Goal: Task Accomplishment & Management: Use online tool/utility

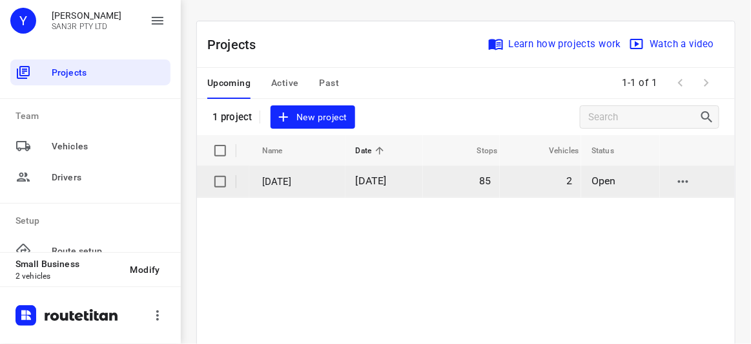
click at [322, 178] on p "[DATE]" at bounding box center [299, 181] width 74 height 15
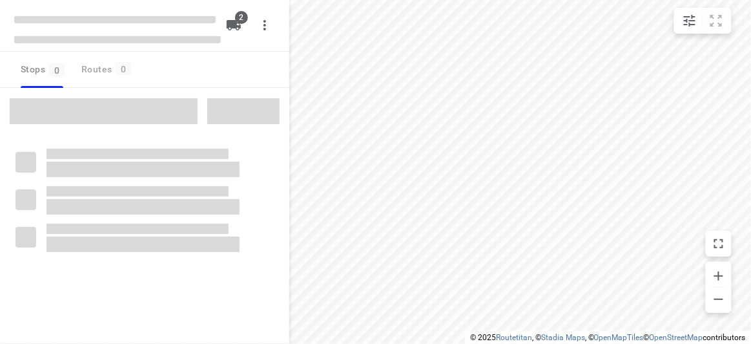
type input "distance"
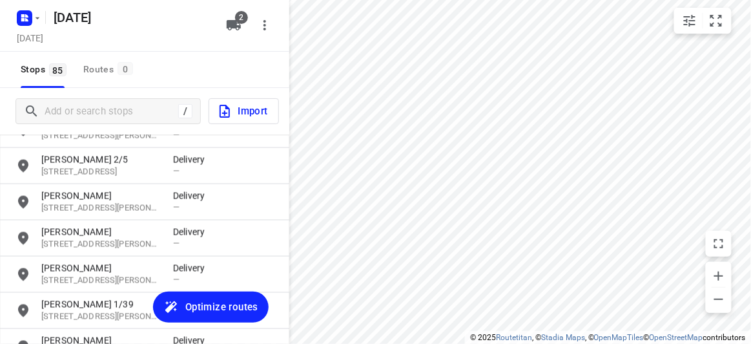
scroll to position [2950, 0]
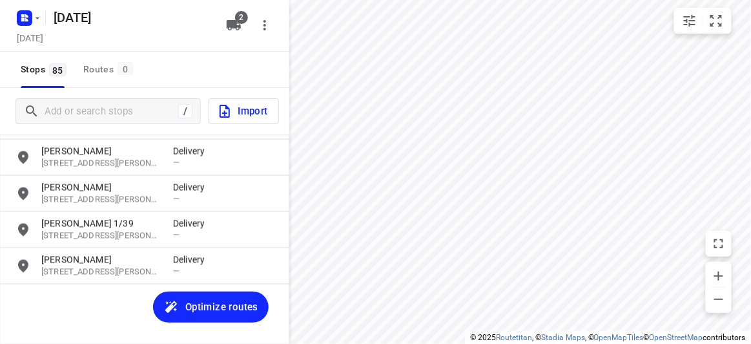
click at [182, 306] on span "Optimize routes" at bounding box center [210, 306] width 95 height 17
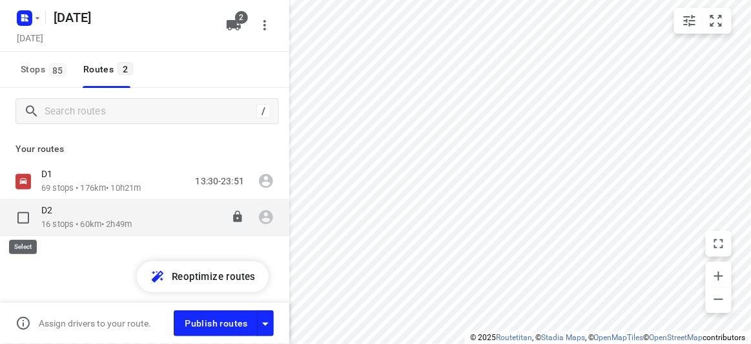
click at [59, 215] on p "D2" at bounding box center [50, 210] width 19 height 12
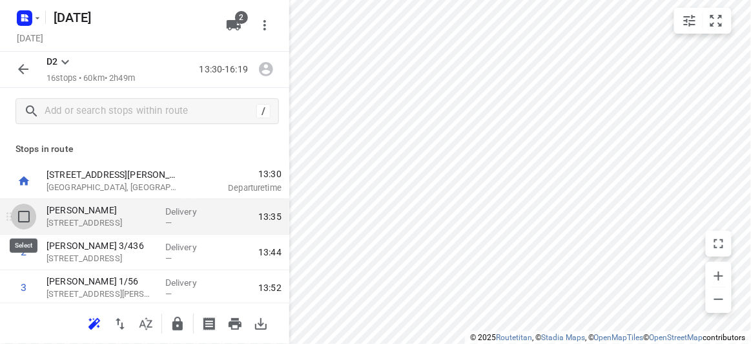
click at [17, 213] on input "checkbox" at bounding box center [24, 216] width 26 height 26
checkbox input "true"
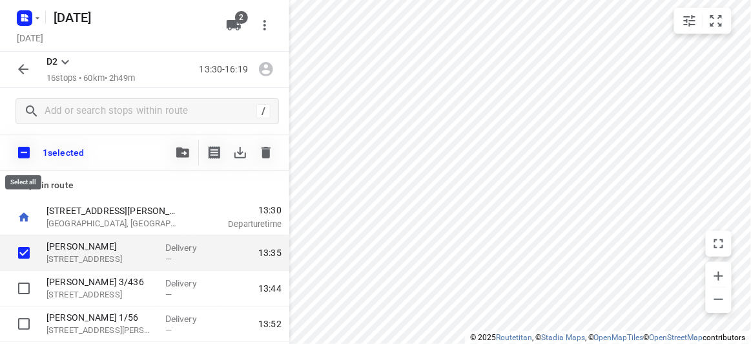
click at [21, 153] on input "checkbox" at bounding box center [23, 152] width 27 height 27
checkbox input "true"
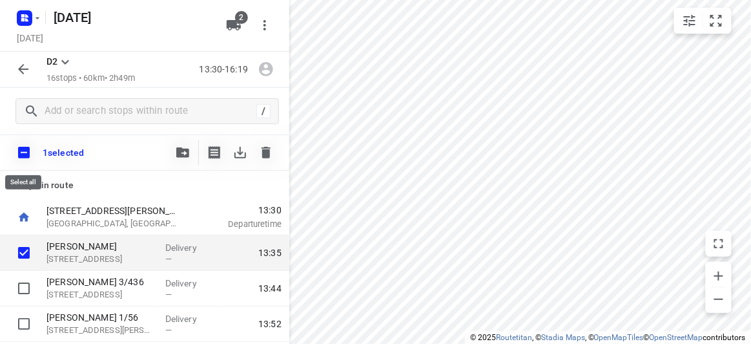
checkbox input "true"
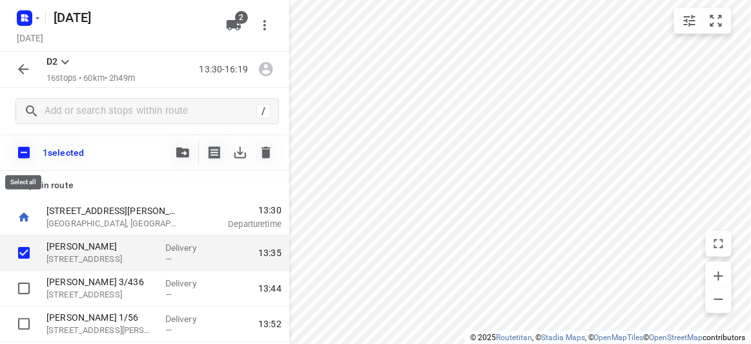
checkbox input "true"
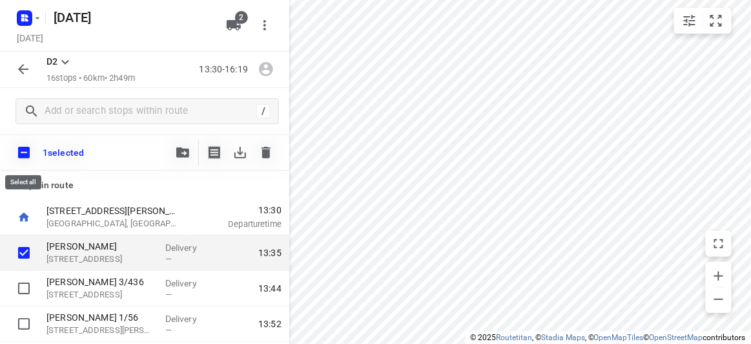
checkbox input "true"
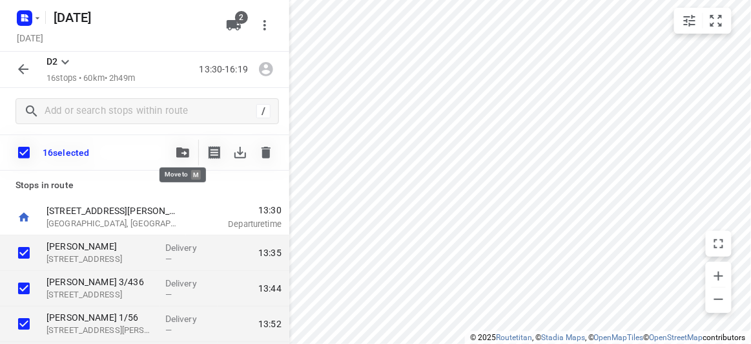
click at [185, 151] on icon "button" at bounding box center [182, 152] width 13 height 10
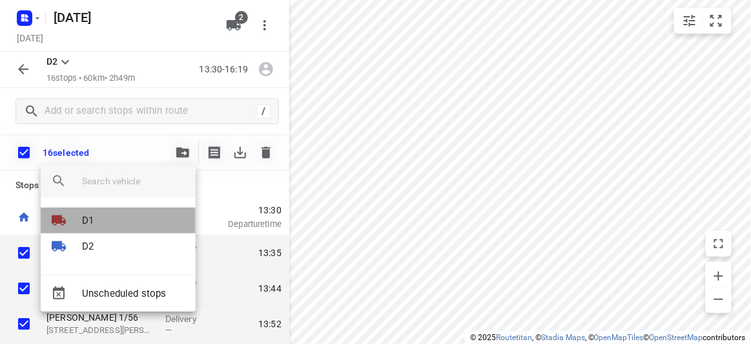
click at [103, 217] on li "D1" at bounding box center [118, 220] width 155 height 26
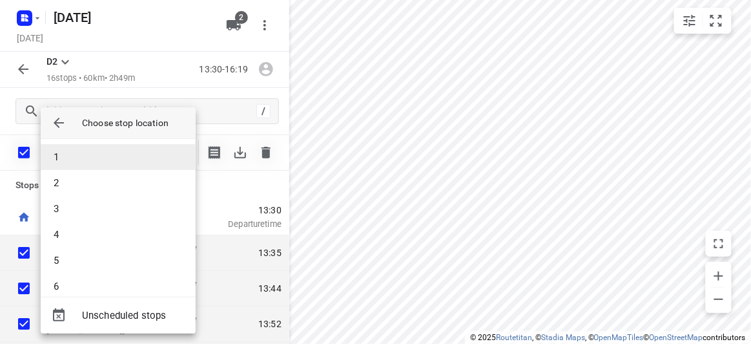
click at [81, 159] on li "1" at bounding box center [118, 157] width 155 height 26
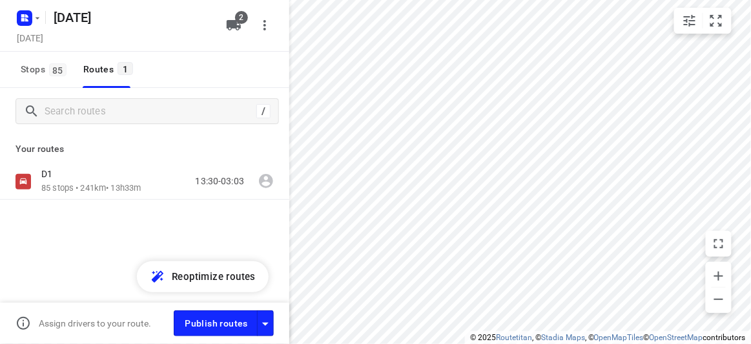
click at [194, 211] on div "D1 85 stops • 241km • 13h33m 13:30-03:03" at bounding box center [144, 226] width 289 height 127
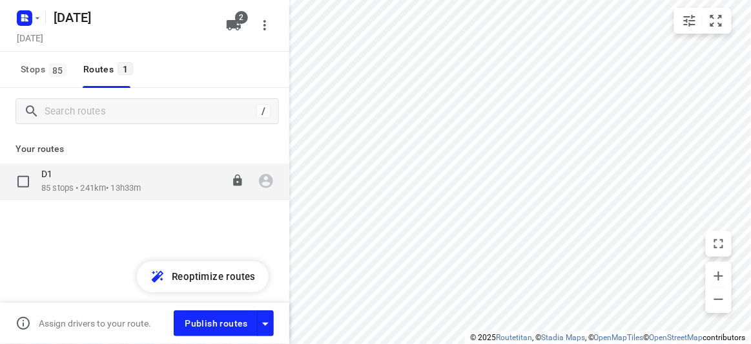
click at [134, 182] on p "85 stops • 241km • 13h33m" at bounding box center [90, 188] width 99 height 12
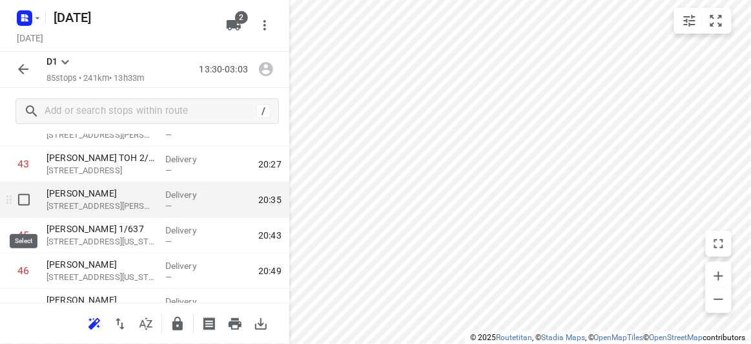
scroll to position [1526, 0]
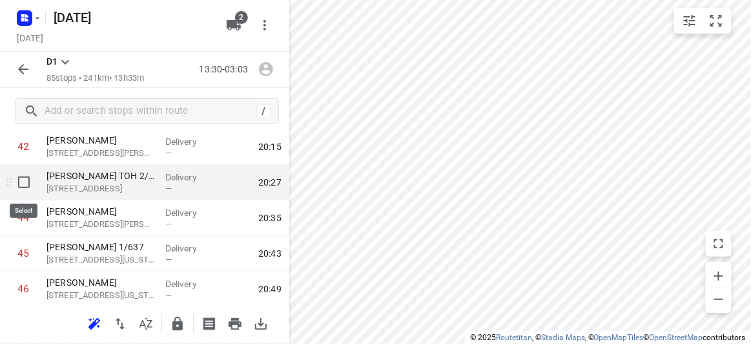
click at [27, 183] on input "checkbox" at bounding box center [24, 182] width 26 height 26
checkbox input "true"
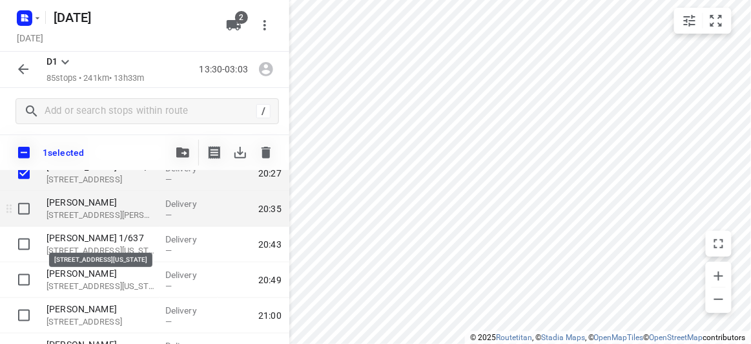
scroll to position [1585, 0]
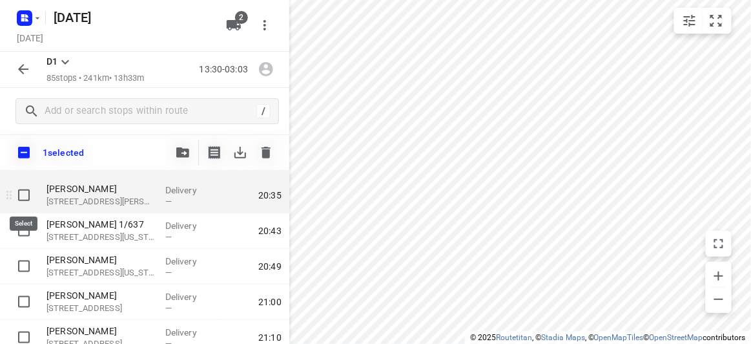
click at [25, 190] on input "checkbox" at bounding box center [24, 195] width 26 height 26
checkbox input "true"
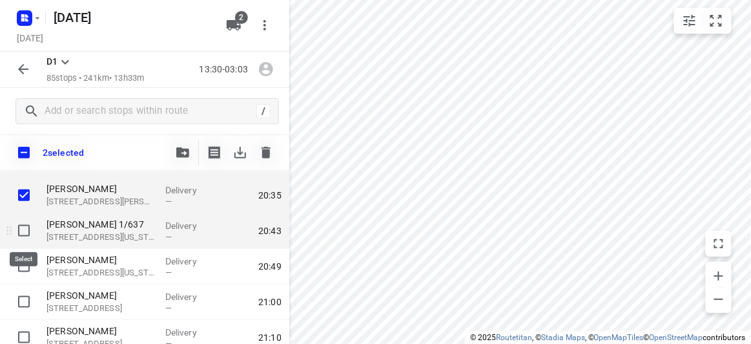
click at [25, 229] on input "checkbox" at bounding box center [24, 231] width 26 height 26
checkbox input "true"
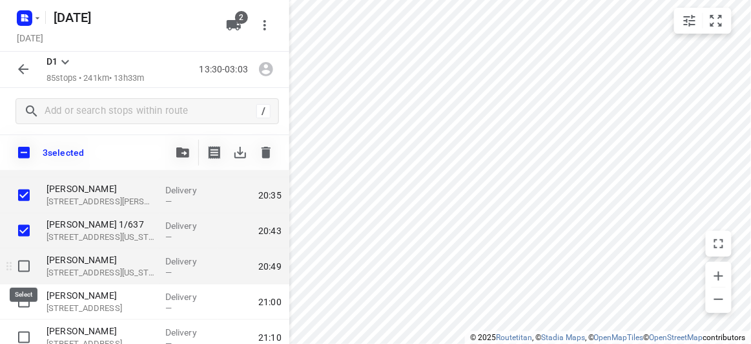
click at [31, 260] on input "checkbox" at bounding box center [24, 266] width 26 height 26
checkbox input "true"
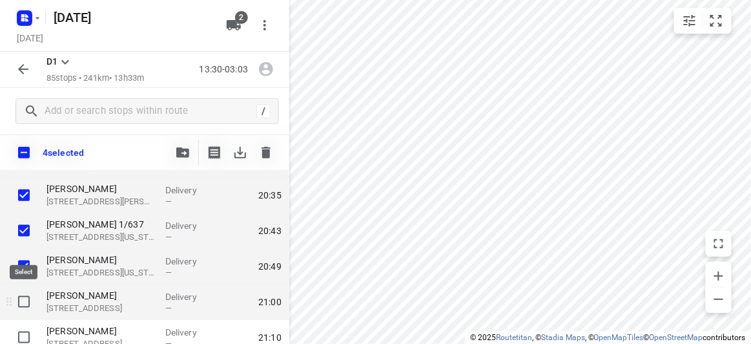
click at [23, 295] on input "checkbox" at bounding box center [24, 302] width 26 height 26
checkbox input "true"
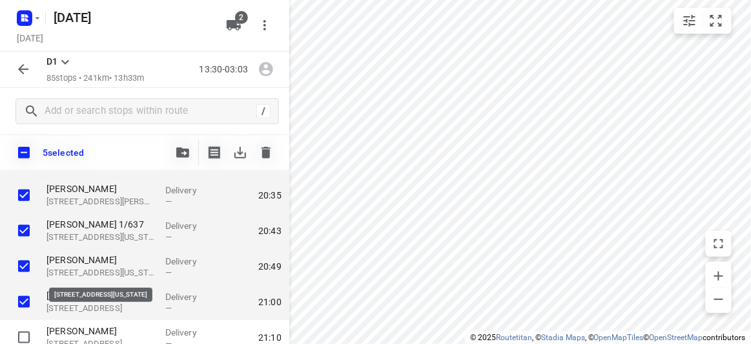
scroll to position [1703, 0]
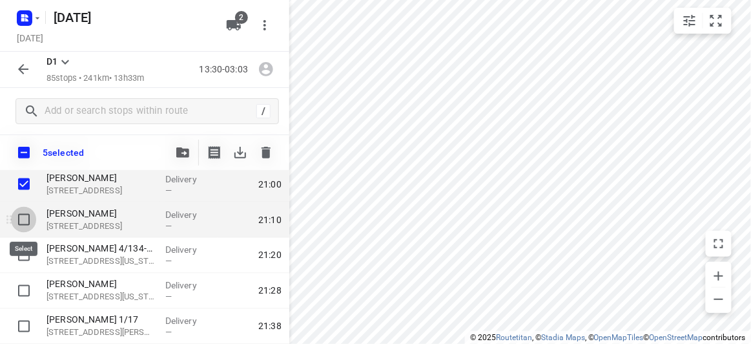
click at [25, 220] on input "checkbox" at bounding box center [24, 220] width 26 height 26
checkbox input "true"
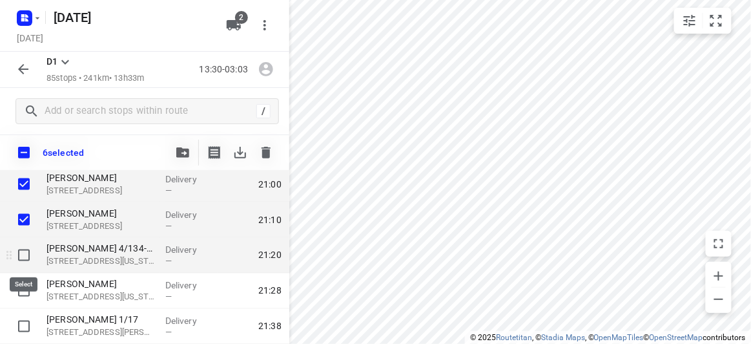
click at [24, 253] on input "checkbox" at bounding box center [24, 255] width 26 height 26
checkbox input "true"
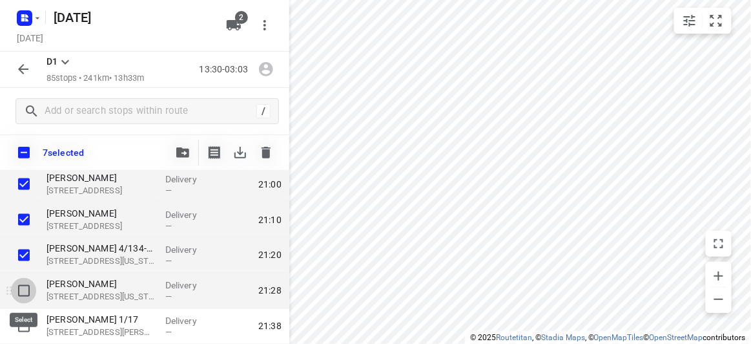
click at [21, 278] on input "checkbox" at bounding box center [24, 291] width 26 height 26
checkbox input "true"
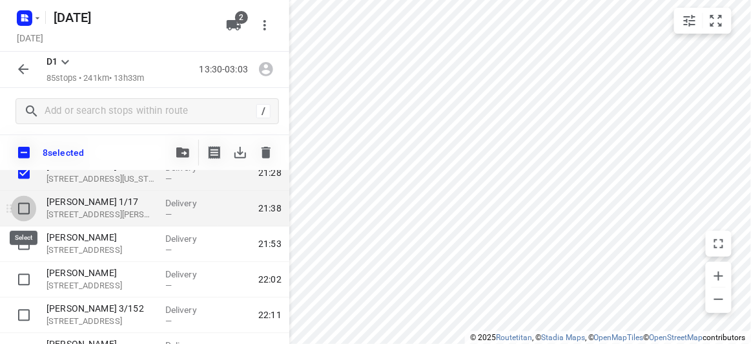
click at [28, 206] on input "checkbox" at bounding box center [24, 209] width 26 height 26
checkbox input "true"
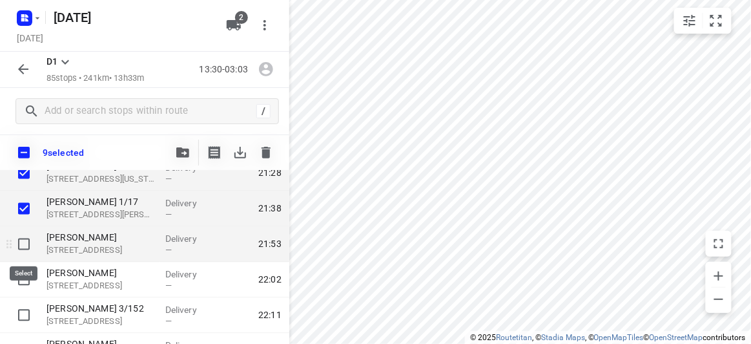
click at [25, 240] on input "checkbox" at bounding box center [24, 244] width 26 height 26
click at [28, 233] on input "checkbox" at bounding box center [24, 244] width 26 height 26
checkbox input "false"
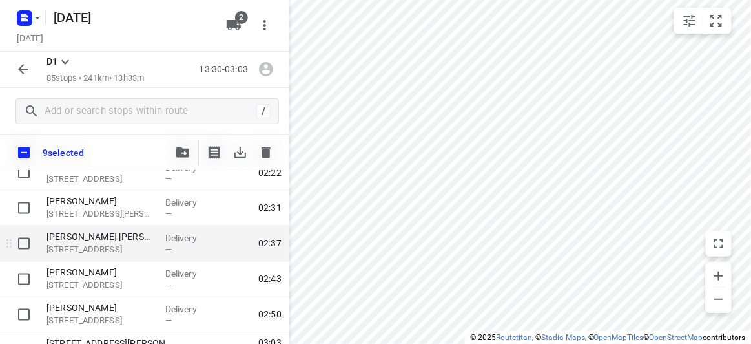
scroll to position [2828, 0]
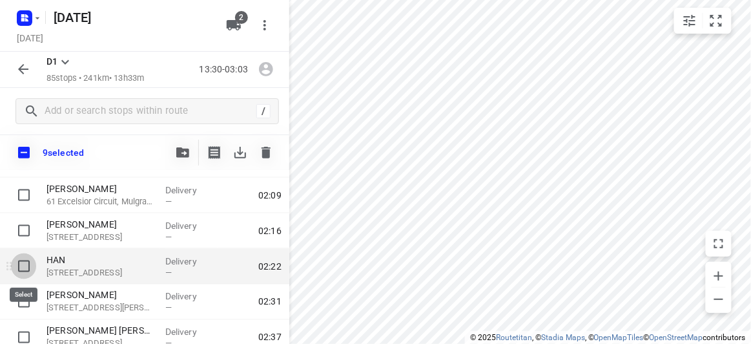
click at [26, 265] on input "checkbox" at bounding box center [24, 266] width 26 height 26
checkbox input "true"
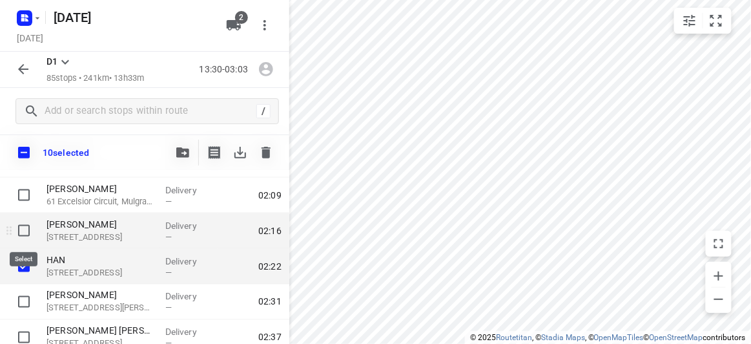
click at [23, 225] on input "checkbox" at bounding box center [24, 231] width 26 height 26
checkbox input "true"
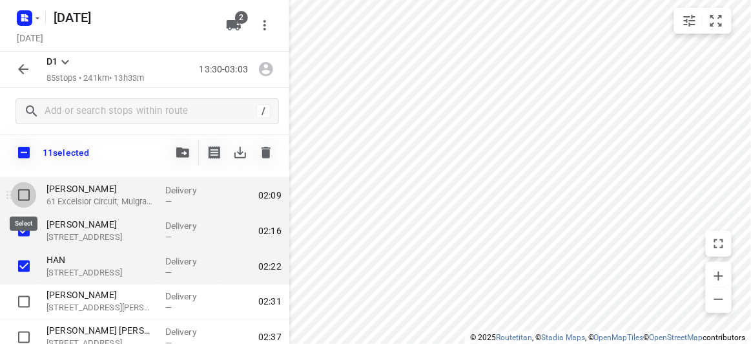
click at [25, 195] on input "checkbox" at bounding box center [24, 195] width 26 height 26
checkbox input "true"
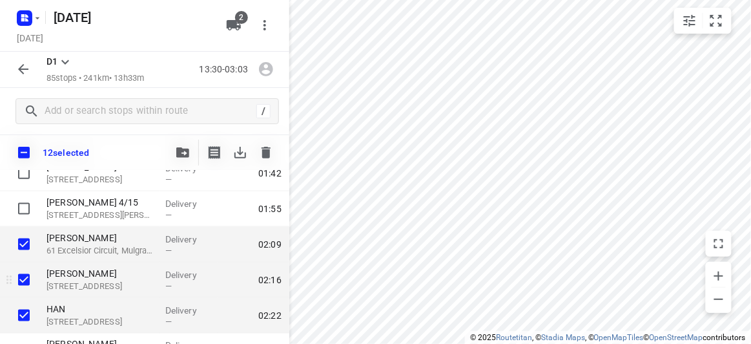
scroll to position [2770, 0]
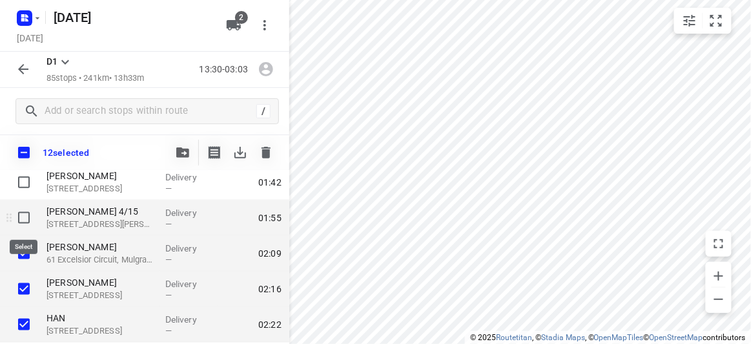
click at [26, 221] on input "checkbox" at bounding box center [24, 218] width 26 height 26
checkbox input "true"
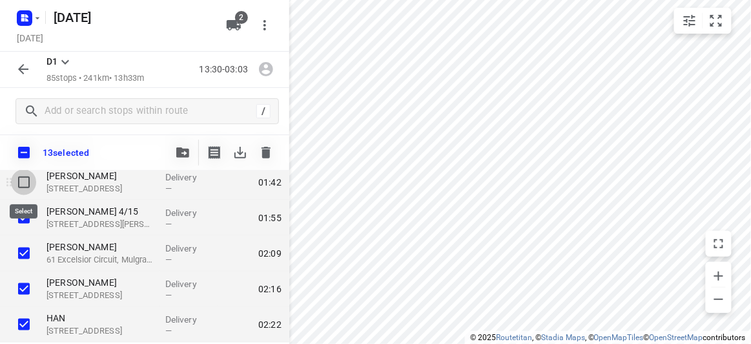
click at [26, 181] on input "checkbox" at bounding box center [24, 182] width 26 height 26
checkbox input "true"
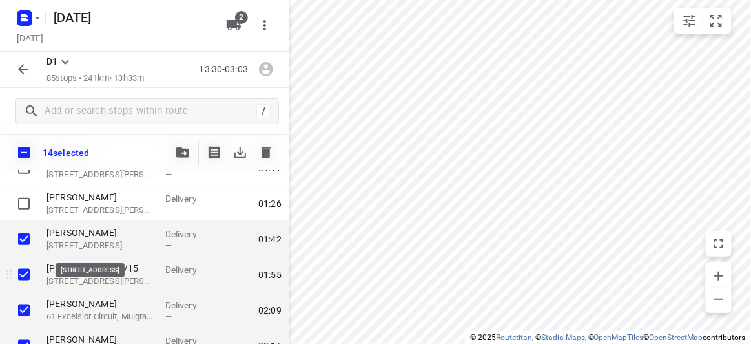
scroll to position [2712, 0]
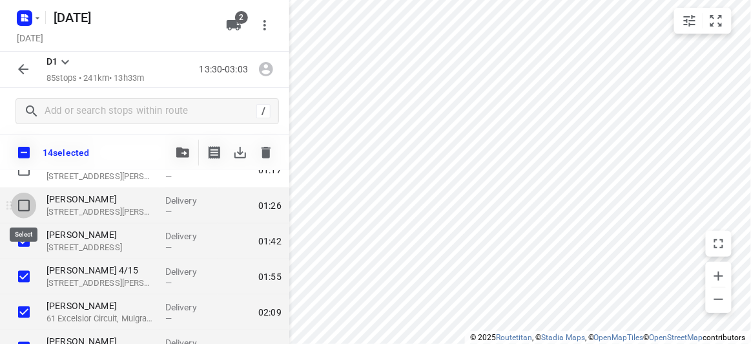
click at [29, 206] on input "checkbox" at bounding box center [24, 205] width 26 height 26
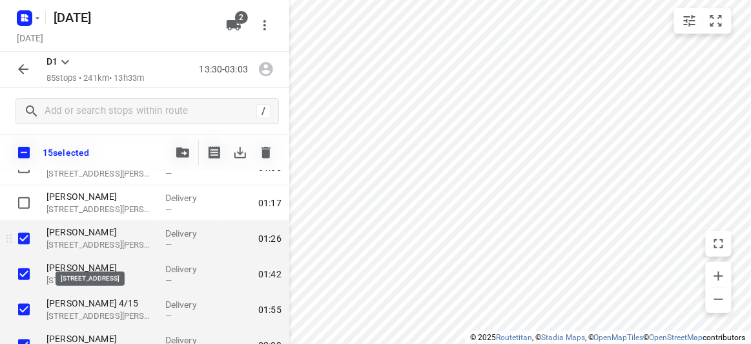
scroll to position [2653, 0]
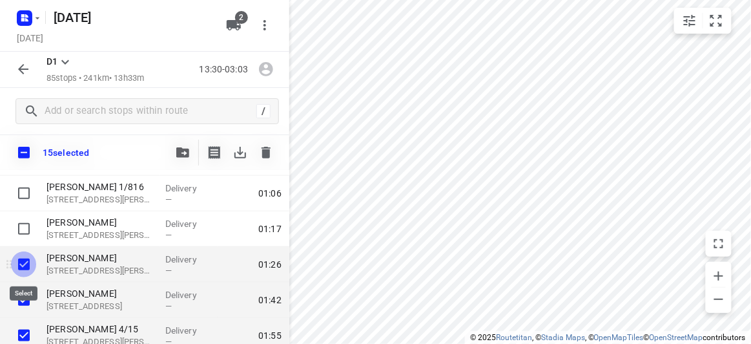
click at [21, 264] on input "checkbox" at bounding box center [24, 264] width 26 height 26
checkbox input "false"
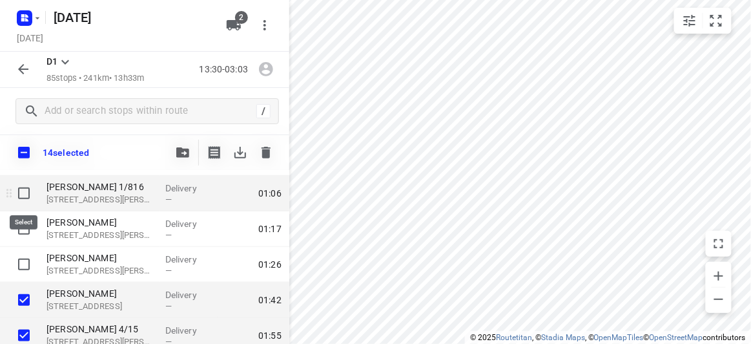
click at [30, 193] on input "checkbox" at bounding box center [24, 193] width 26 height 26
checkbox input "true"
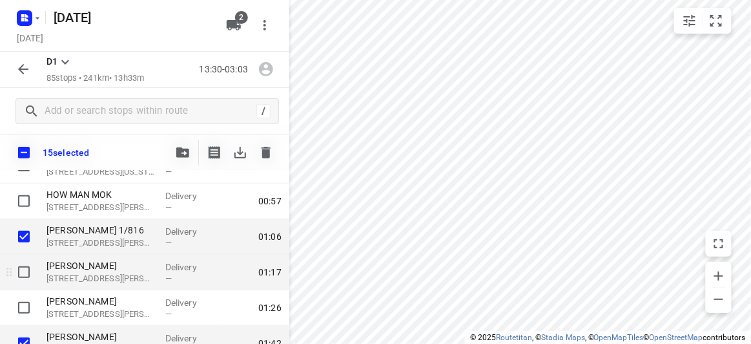
scroll to position [2594, 0]
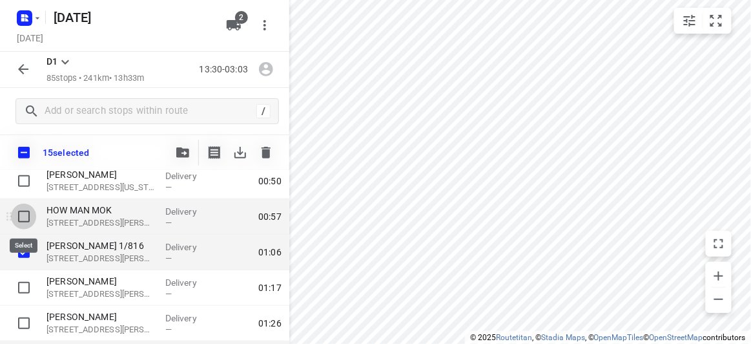
click at [23, 216] on input "checkbox" at bounding box center [24, 216] width 26 height 26
checkbox input "true"
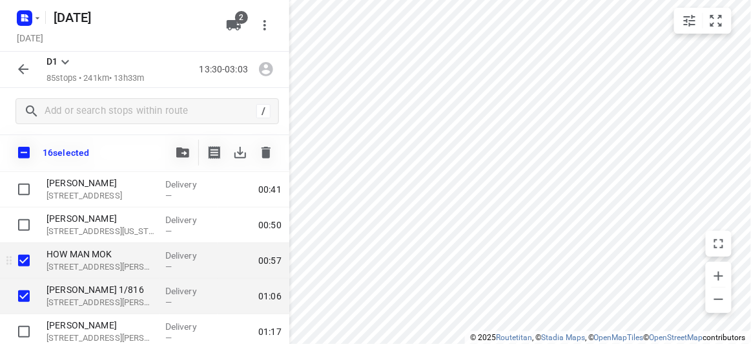
scroll to position [2535, 0]
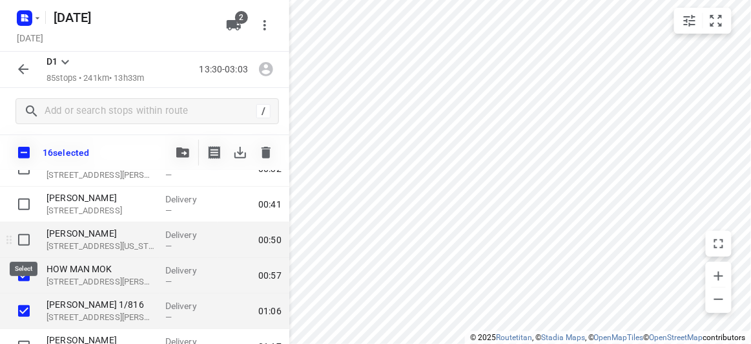
click at [27, 234] on input "checkbox" at bounding box center [24, 240] width 26 height 26
checkbox input "true"
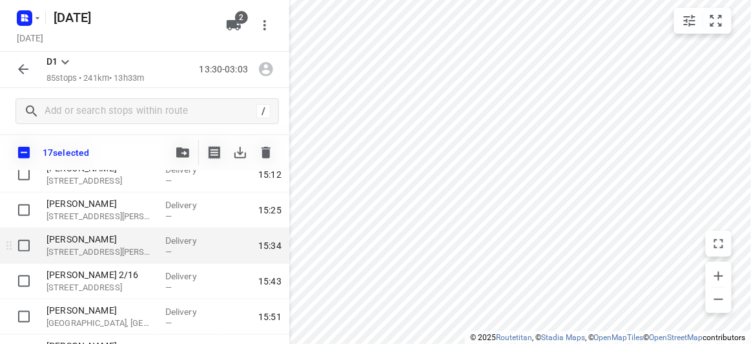
scroll to position [0, 0]
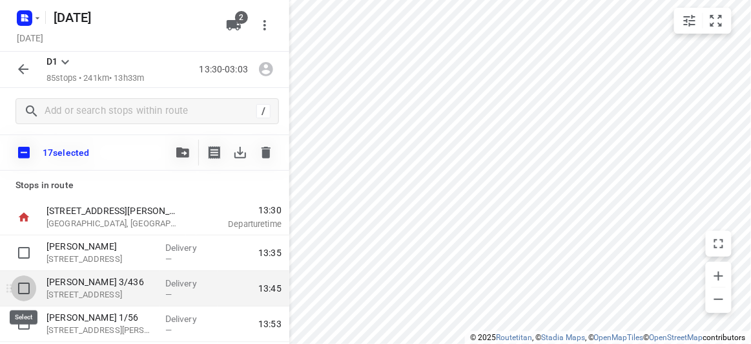
click at [26, 282] on input "checkbox" at bounding box center [24, 288] width 26 height 26
checkbox input "true"
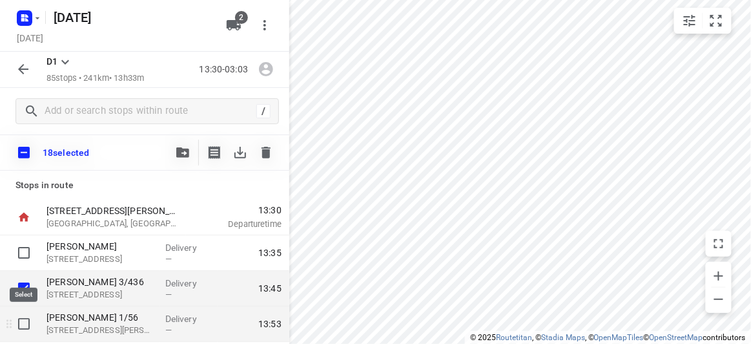
click at [28, 315] on input "checkbox" at bounding box center [24, 324] width 26 height 26
checkbox input "true"
click at [190, 146] on button "button" at bounding box center [183, 153] width 26 height 26
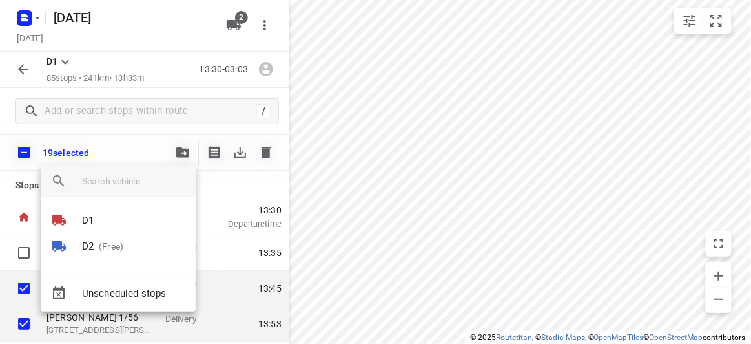
drag, startPoint x: 105, startPoint y: 249, endPoint x: 95, endPoint y: 235, distance: 17.1
click at [105, 248] on p "(Free)" at bounding box center [109, 247] width 30 height 14
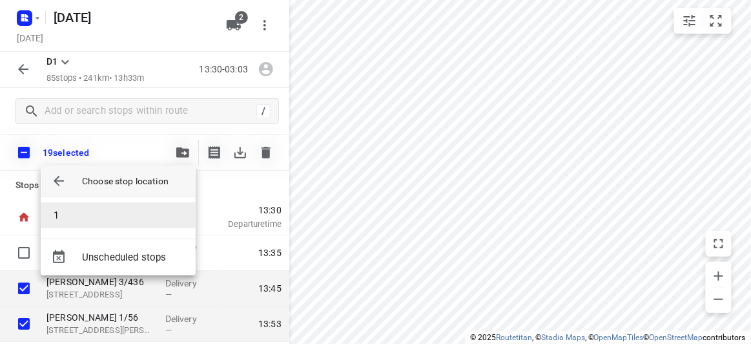
click at [72, 207] on li "1" at bounding box center [118, 215] width 155 height 26
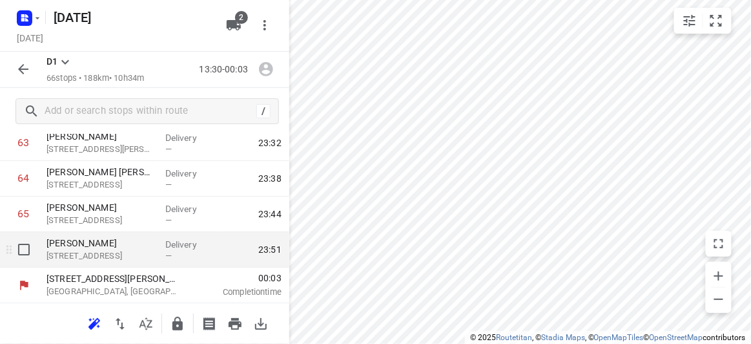
scroll to position [2100, 0]
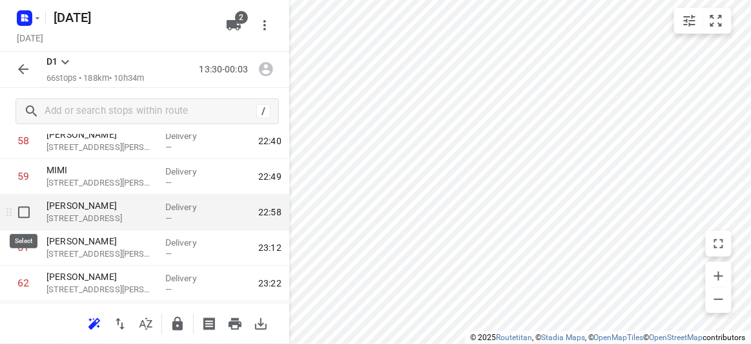
click at [28, 215] on input "checkbox" at bounding box center [24, 212] width 26 height 26
checkbox input "true"
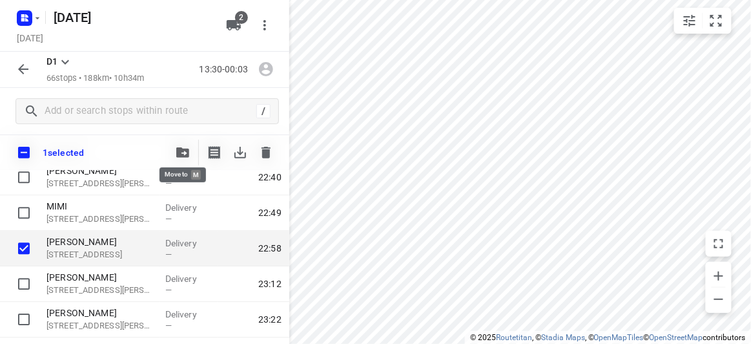
click at [183, 154] on icon "button" at bounding box center [182, 152] width 13 height 10
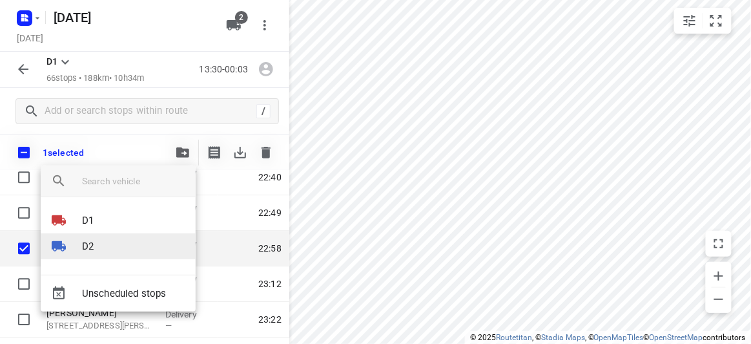
click at [99, 240] on li "D2" at bounding box center [118, 246] width 155 height 26
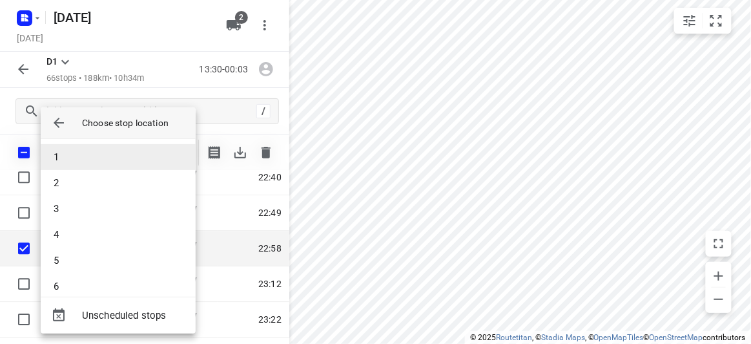
click at [79, 155] on li "1" at bounding box center [118, 157] width 155 height 26
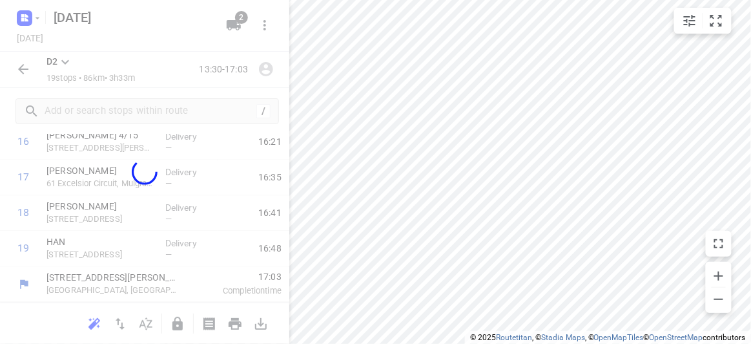
scroll to position [607, 0]
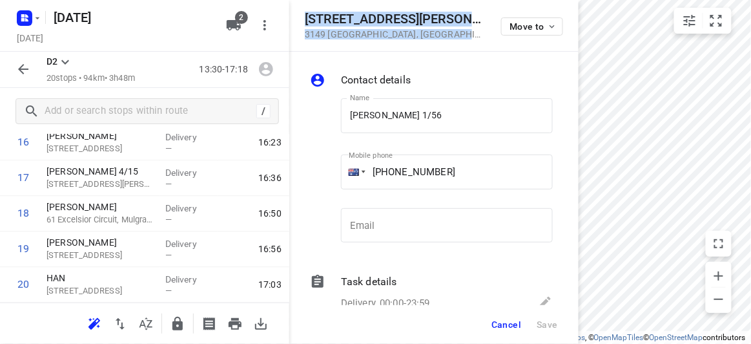
drag, startPoint x: 424, startPoint y: 41, endPoint x: 300, endPoint y: 17, distance: 127.1
click at [300, 17] on div "[STREET_ADDRESS][PERSON_NAME] Move to" at bounding box center [433, 26] width 289 height 52
copy div "[STREET_ADDRESS][PERSON_NAME]"
click at [235, 28] on icon "button" at bounding box center [234, 25] width 14 height 10
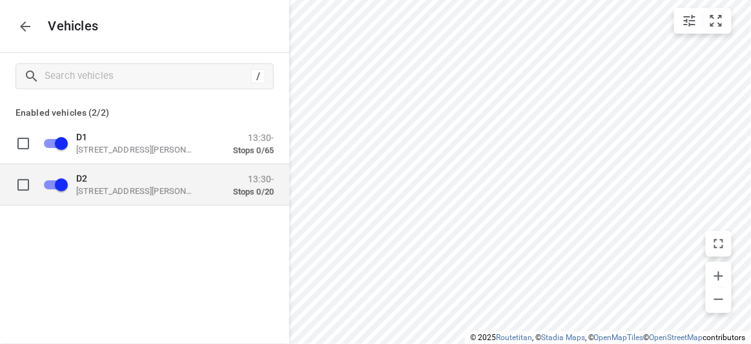
click at [103, 192] on p "[STREET_ADDRESS][PERSON_NAME]" at bounding box center [140, 190] width 129 height 10
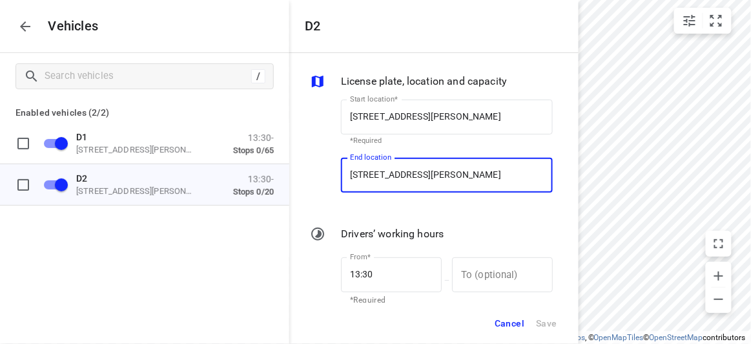
click at [419, 181] on input "[STREET_ADDRESS][PERSON_NAME]" at bounding box center [447, 175] width 212 height 35
paste input "[STREET_ADDRESS][PERSON_NAME]"
type input "[STREET_ADDRESS][PERSON_NAME]"
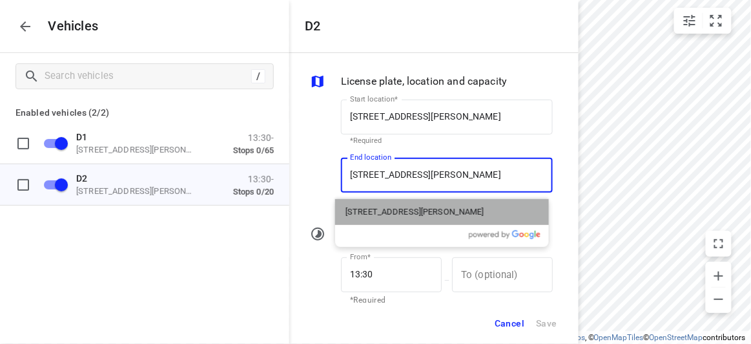
click at [368, 208] on p "[STREET_ADDRESS][PERSON_NAME]" at bounding box center [415, 211] width 139 height 13
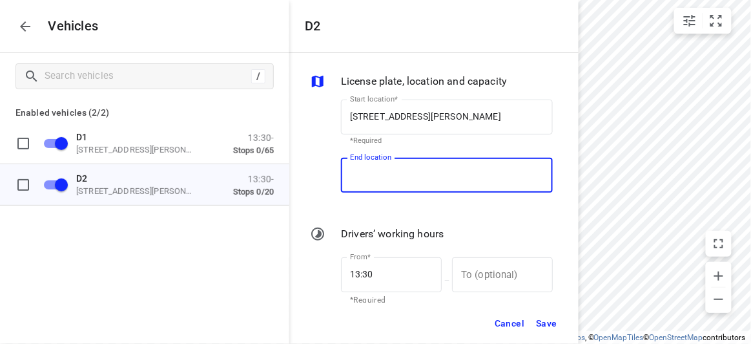
type input "[STREET_ADDRESS][PERSON_NAME]"
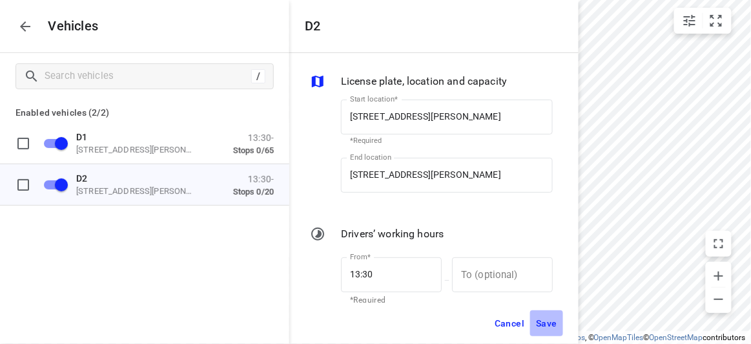
click at [534, 320] on button "Save" at bounding box center [546, 323] width 33 height 26
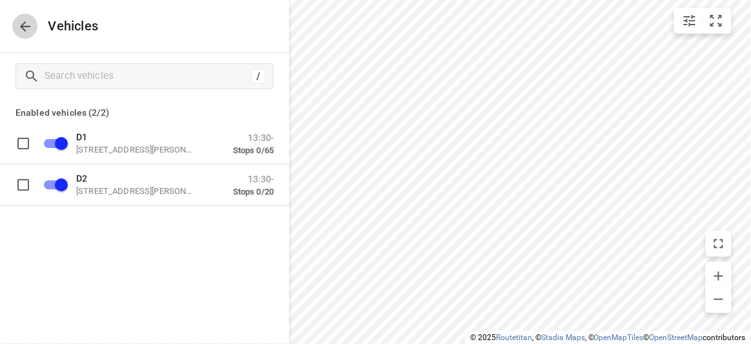
click at [26, 29] on icon "button" at bounding box center [25, 27] width 16 height 16
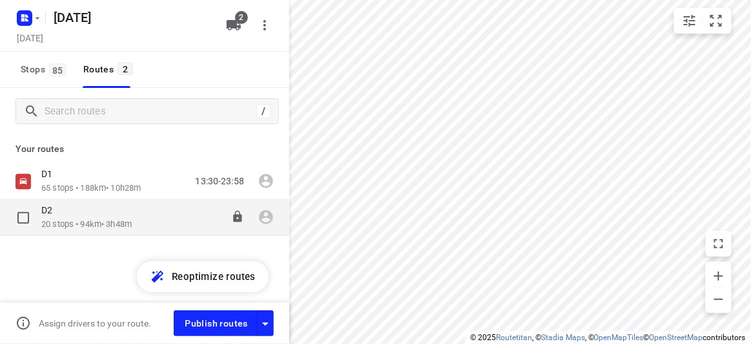
click at [71, 222] on p "20 stops • 94km • 3h48m" at bounding box center [86, 224] width 90 height 12
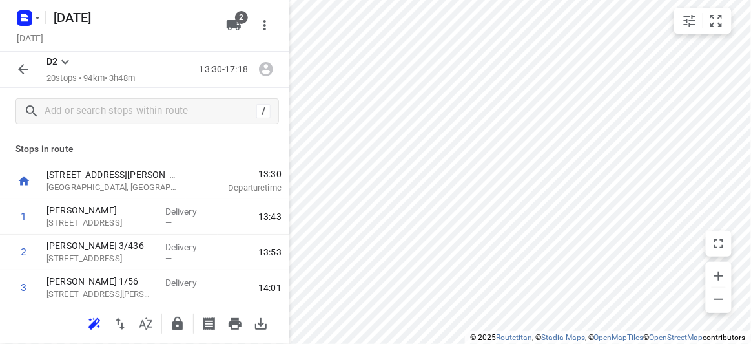
click at [88, 323] on icon "button" at bounding box center [95, 324] width 16 height 16
click at [28, 67] on icon "button" at bounding box center [24, 69] width 16 height 16
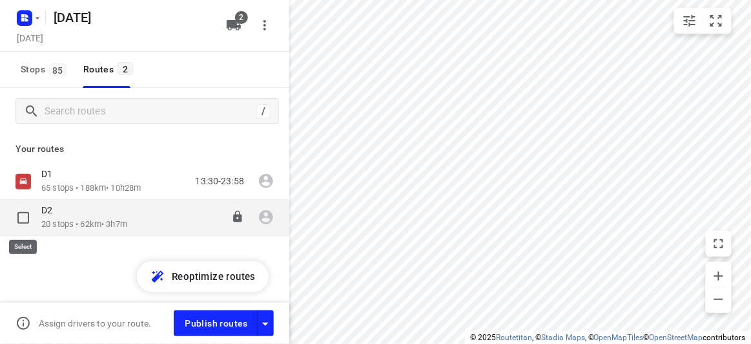
click at [30, 220] on input "checkbox" at bounding box center [23, 218] width 26 height 26
checkbox input "true"
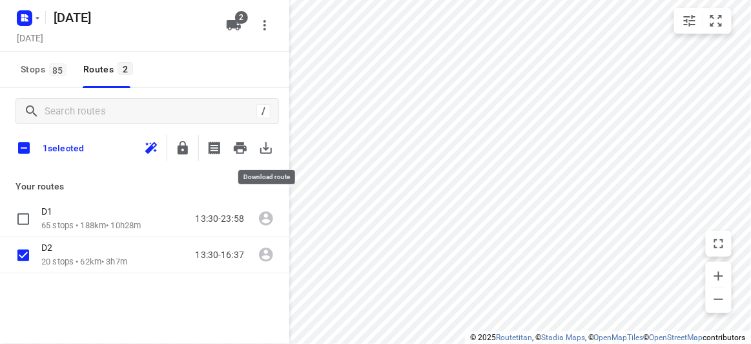
click at [266, 149] on icon "button" at bounding box center [266, 148] width 12 height 12
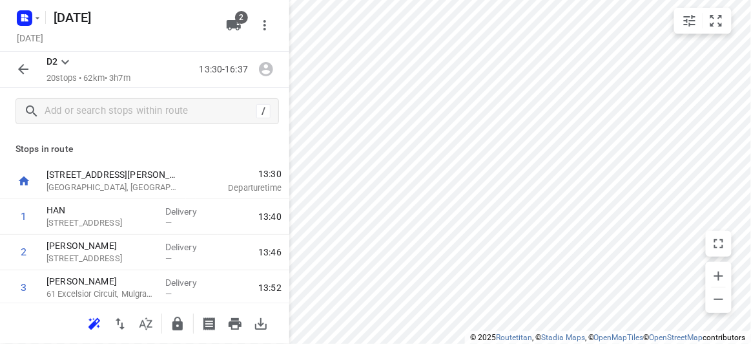
click at [25, 74] on icon "button" at bounding box center [24, 69] width 16 height 16
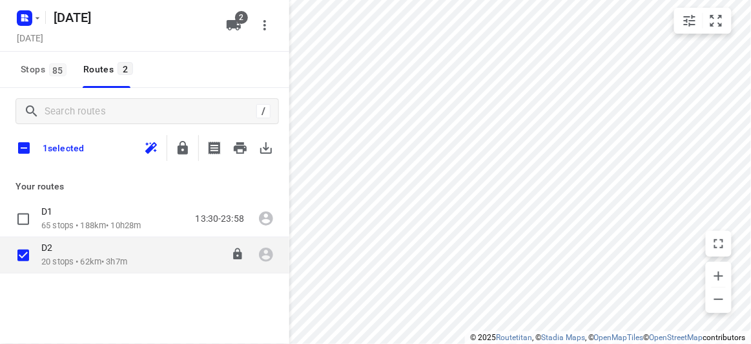
click at [105, 258] on p "20 stops • 62km • 3h7m" at bounding box center [84, 262] width 86 height 12
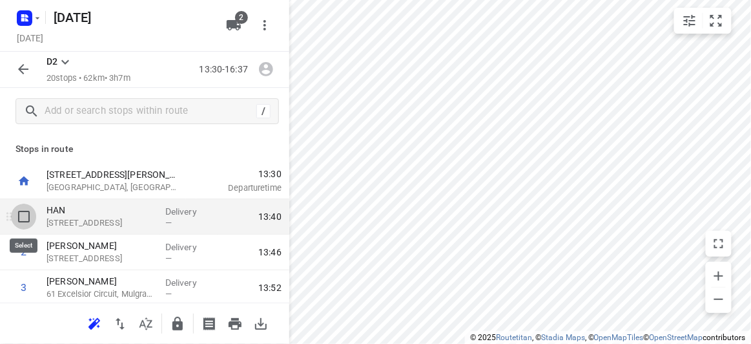
click at [25, 214] on input "checkbox" at bounding box center [24, 216] width 26 height 26
checkbox input "true"
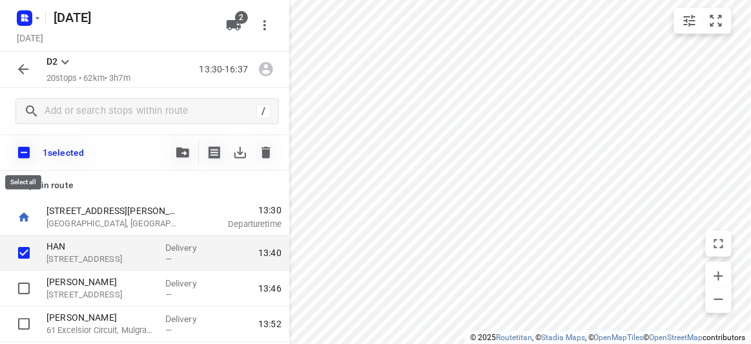
click at [25, 158] on input "checkbox" at bounding box center [23, 152] width 27 height 27
checkbox input "true"
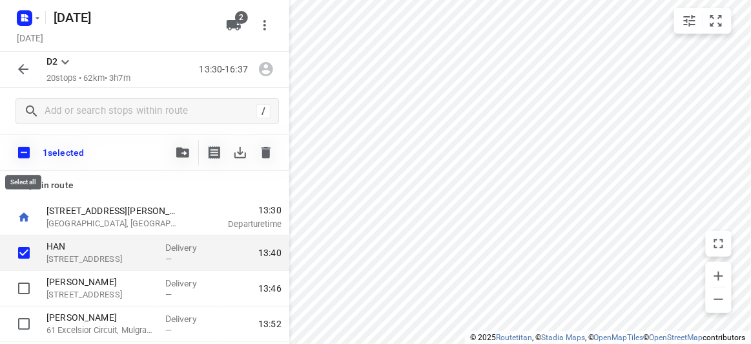
checkbox input "true"
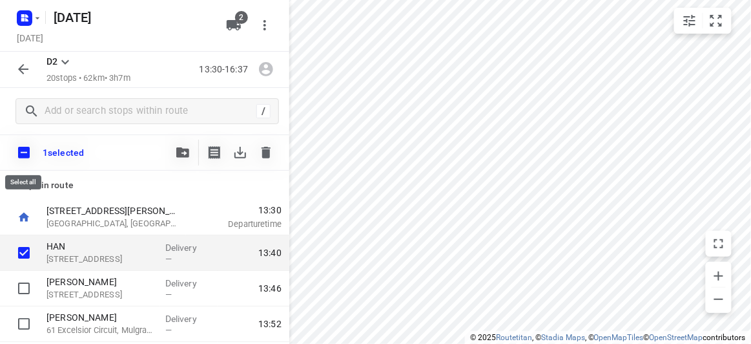
checkbox input "true"
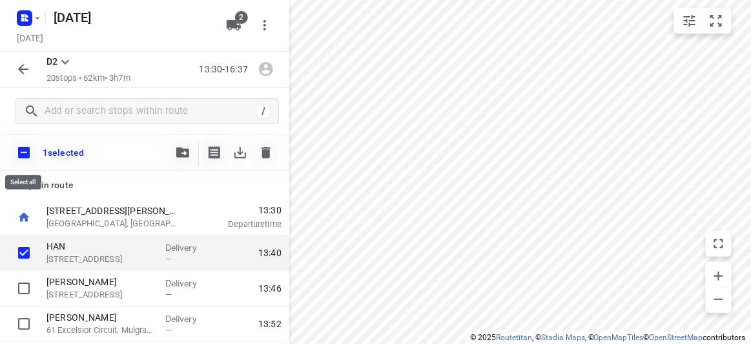
checkbox input "true"
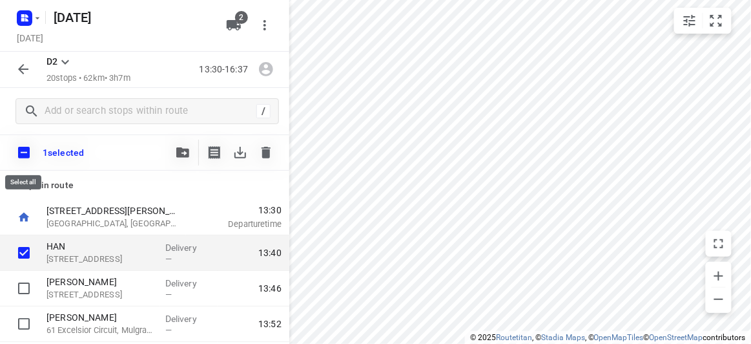
checkbox input "true"
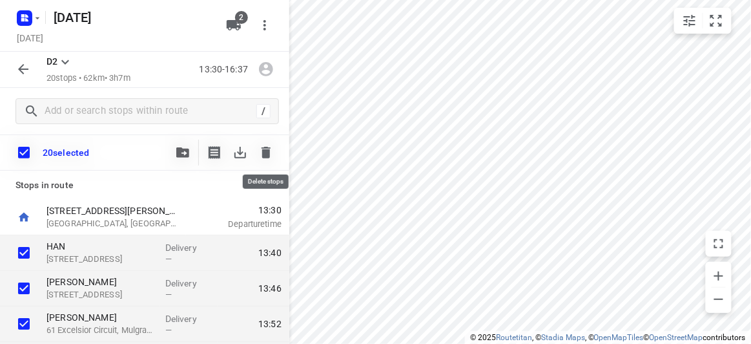
click at [262, 152] on icon "button" at bounding box center [266, 153] width 9 height 12
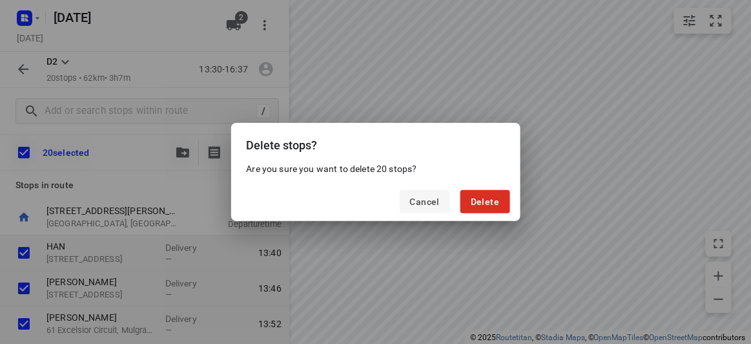
click at [437, 201] on span "Cancel" at bounding box center [425, 201] width 30 height 10
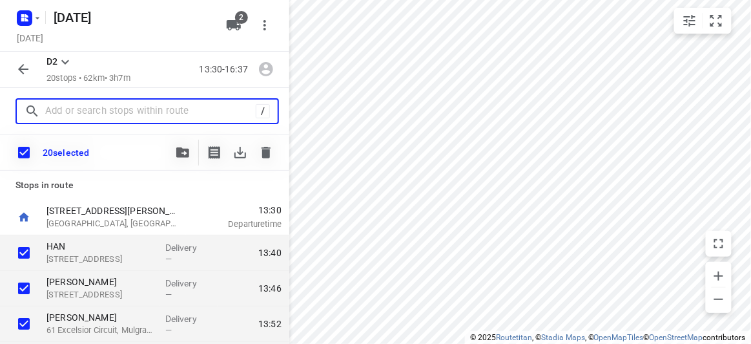
click at [95, 114] on input "text" at bounding box center [150, 111] width 211 height 20
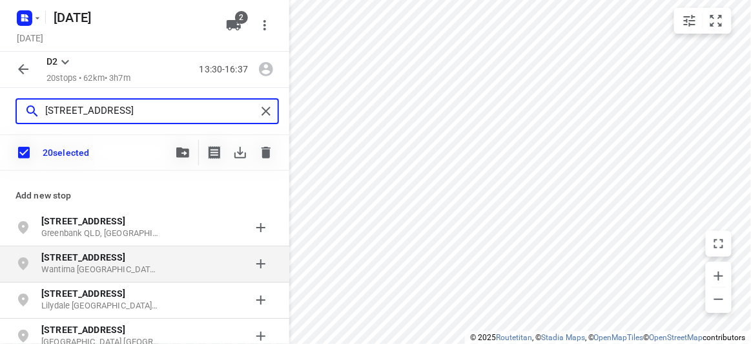
type input "[STREET_ADDRESS]"
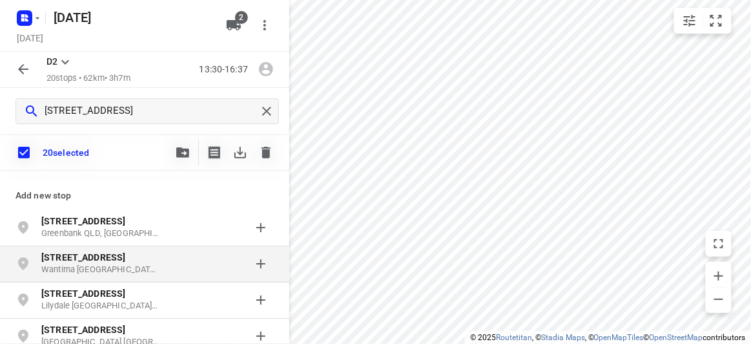
click at [102, 260] on b "[STREET_ADDRESS]" at bounding box center [83, 257] width 84 height 10
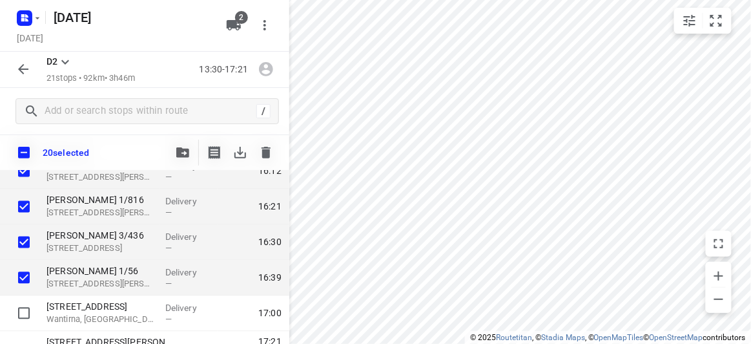
scroll to position [672, 0]
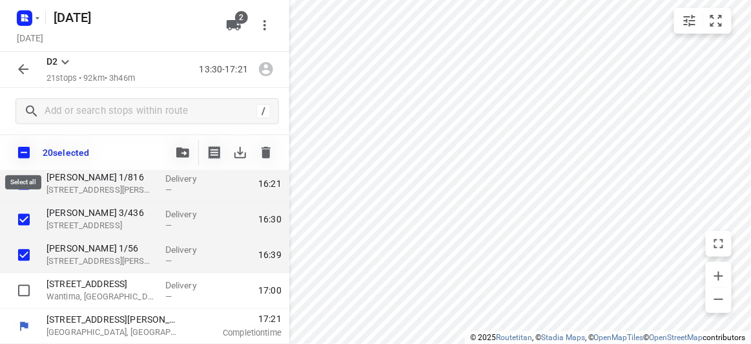
click at [26, 149] on input "checkbox" at bounding box center [23, 152] width 27 height 27
checkbox input "true"
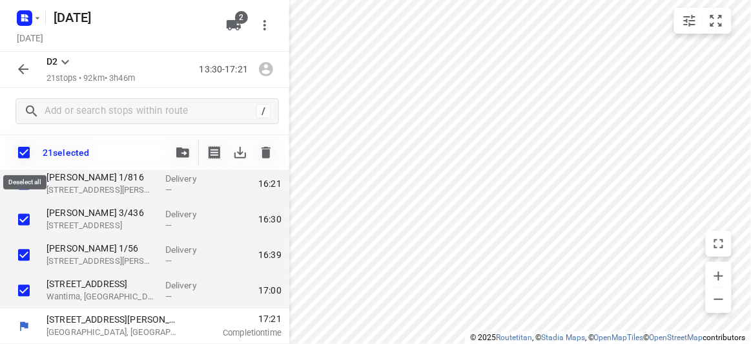
click at [23, 152] on input "checkbox" at bounding box center [23, 152] width 27 height 27
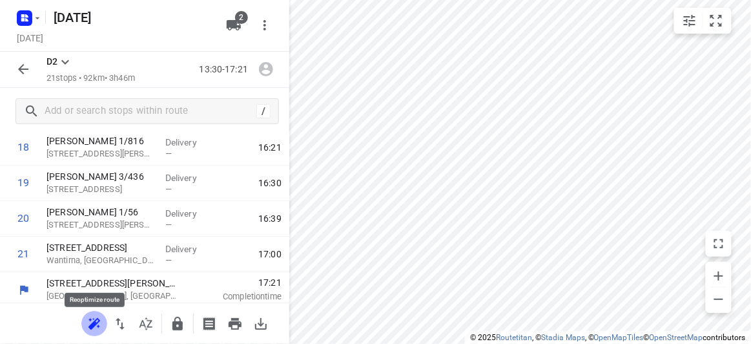
click at [106, 325] on button "button" at bounding box center [94, 324] width 26 height 26
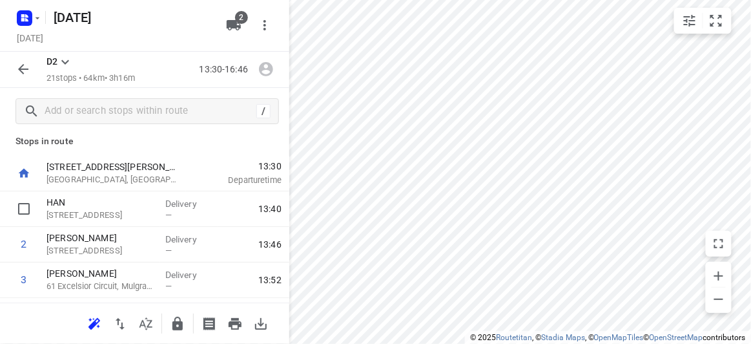
scroll to position [0, 0]
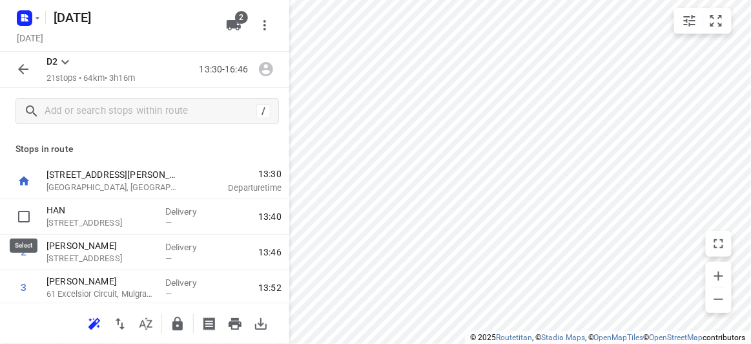
click at [28, 225] on input "checkbox" at bounding box center [24, 216] width 26 height 26
checkbox input "true"
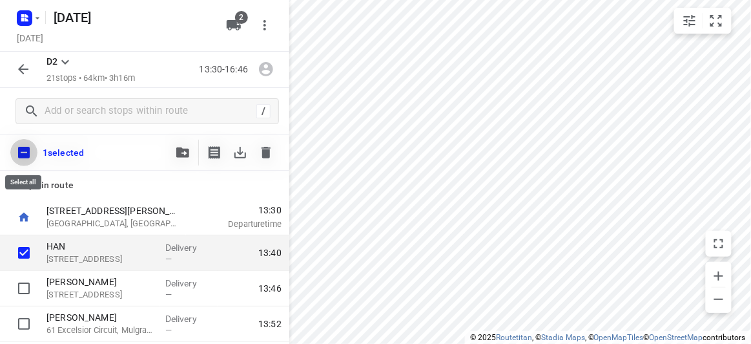
click at [21, 143] on input "checkbox" at bounding box center [23, 152] width 27 height 27
checkbox input "true"
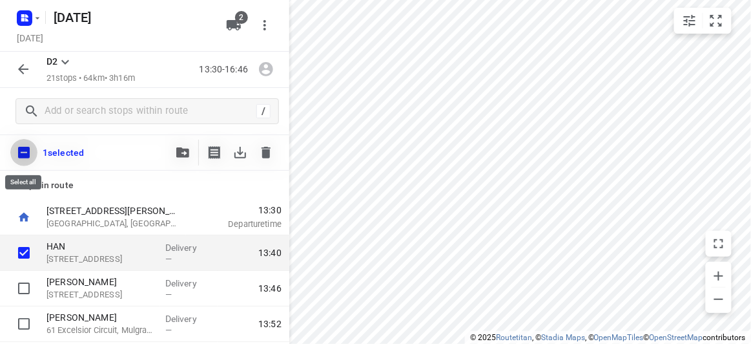
checkbox input "true"
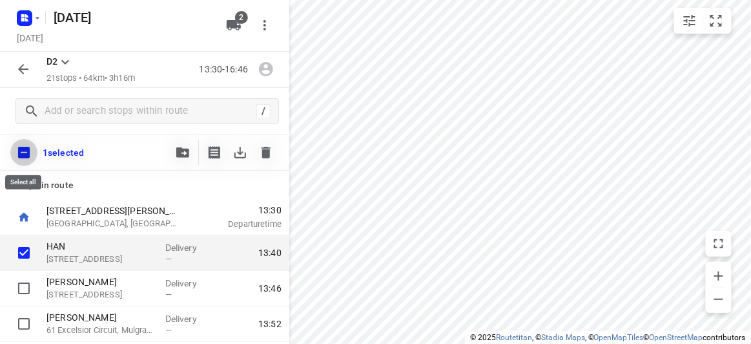
checkbox input "true"
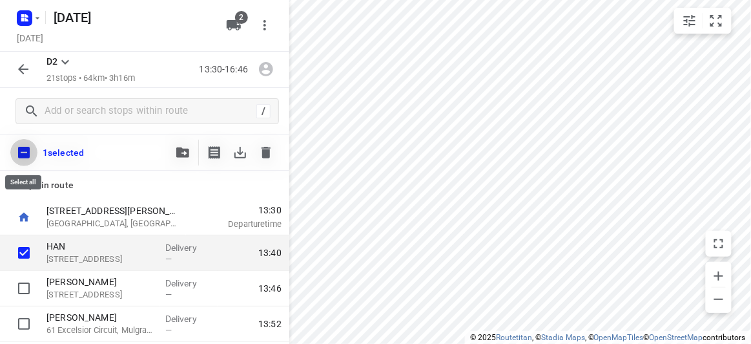
checkbox input "true"
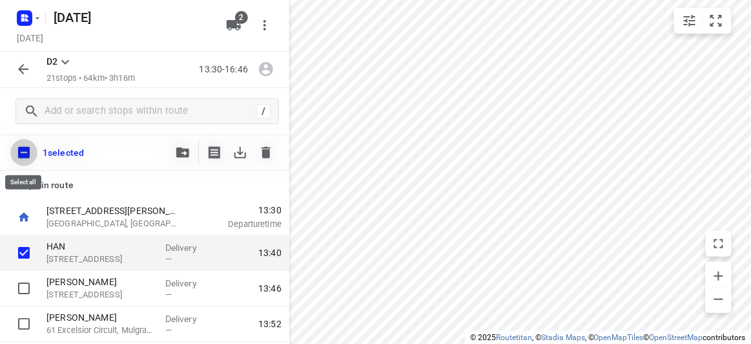
checkbox input "true"
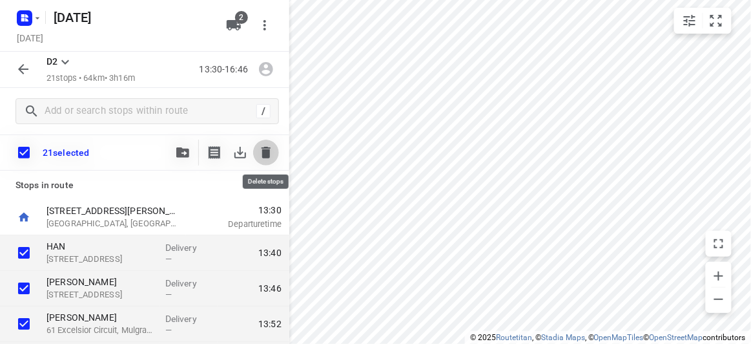
click at [273, 150] on icon "button" at bounding box center [266, 153] width 16 height 16
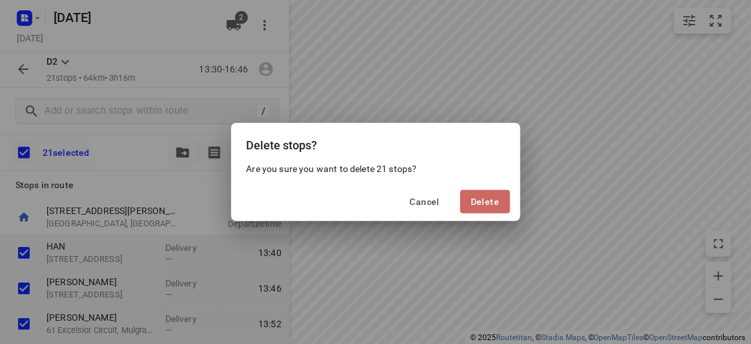
click at [492, 200] on span "Delete" at bounding box center [485, 201] width 28 height 10
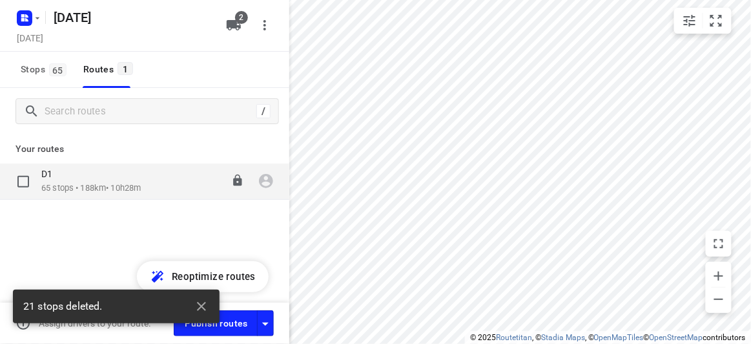
click at [98, 178] on div "D1" at bounding box center [90, 175] width 99 height 14
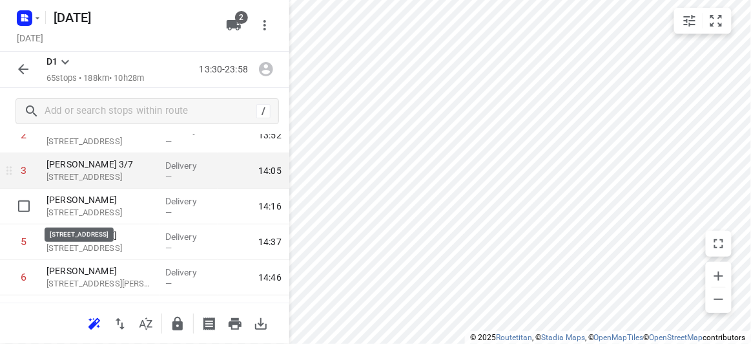
scroll to position [58, 0]
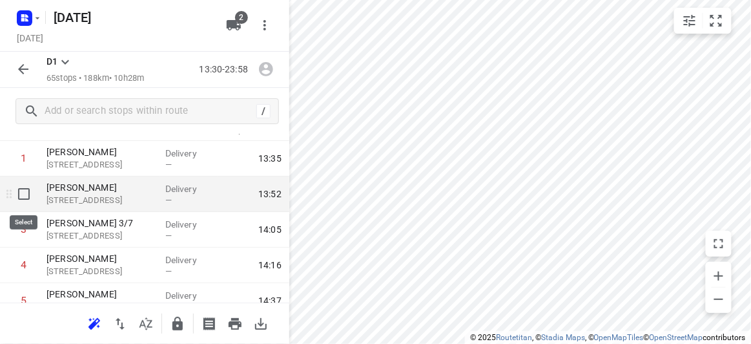
click at [21, 196] on input "checkbox" at bounding box center [24, 194] width 26 height 26
checkbox input "true"
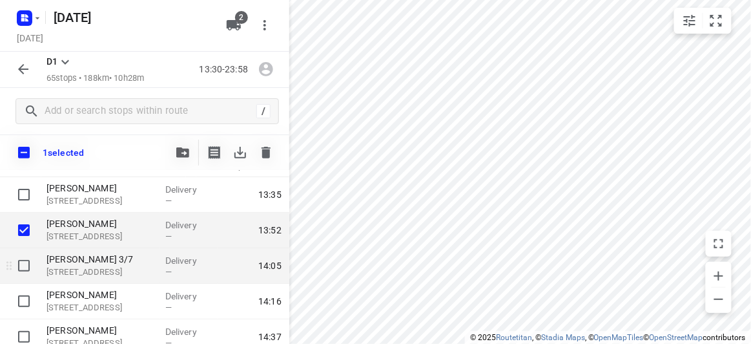
click at [26, 269] on input "checkbox" at bounding box center [24, 266] width 26 height 26
checkbox input "true"
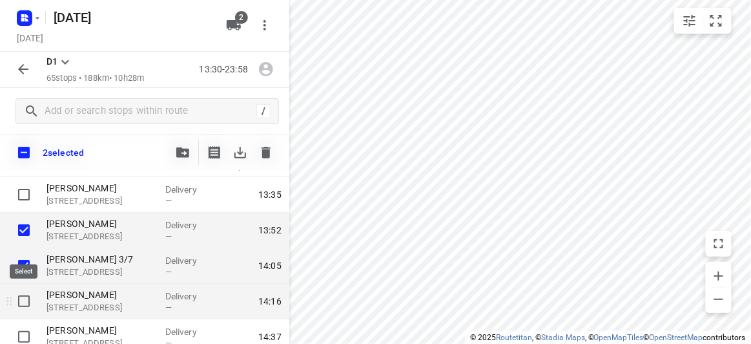
click at [21, 300] on input "checkbox" at bounding box center [24, 301] width 26 height 26
checkbox input "true"
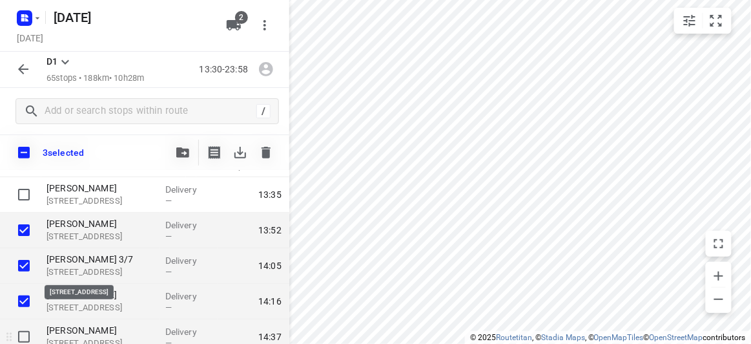
scroll to position [117, 0]
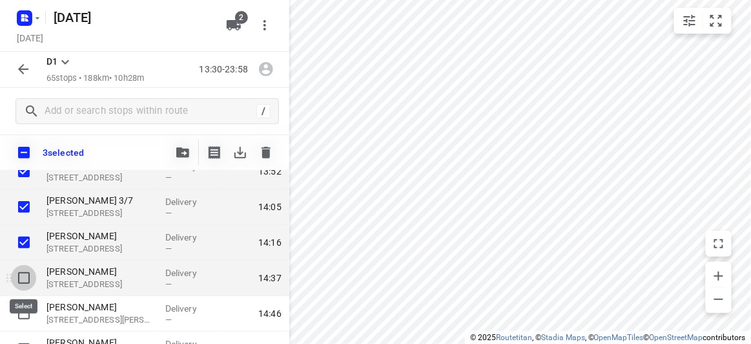
click at [27, 278] on input "checkbox" at bounding box center [24, 278] width 26 height 26
checkbox input "true"
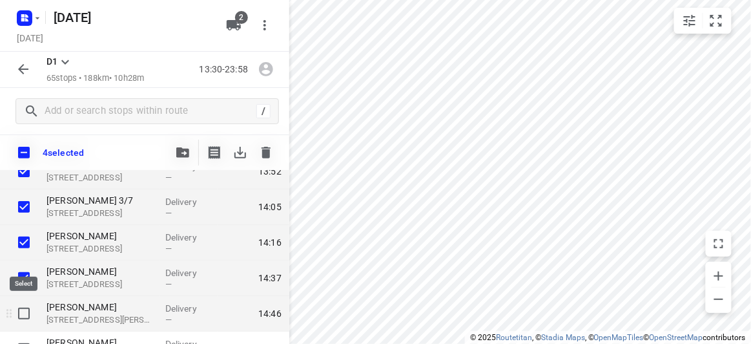
click at [26, 308] on input "checkbox" at bounding box center [24, 313] width 26 height 26
checkbox input "true"
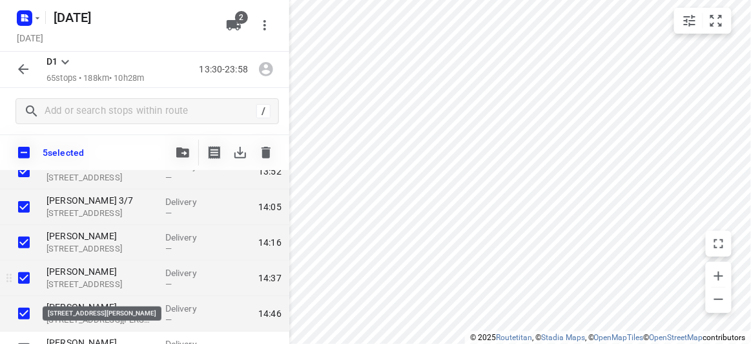
scroll to position [176, 0]
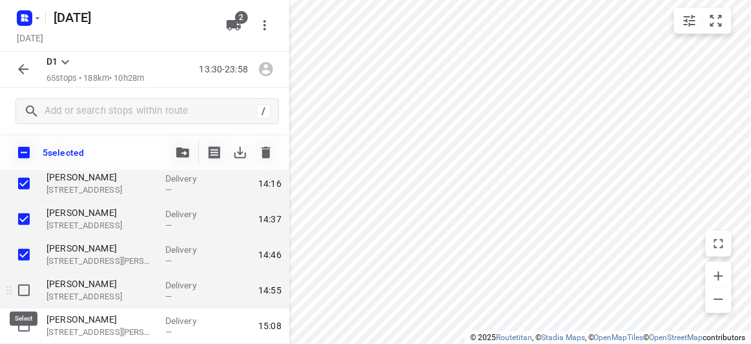
click at [28, 287] on input "checkbox" at bounding box center [24, 290] width 26 height 26
checkbox input "true"
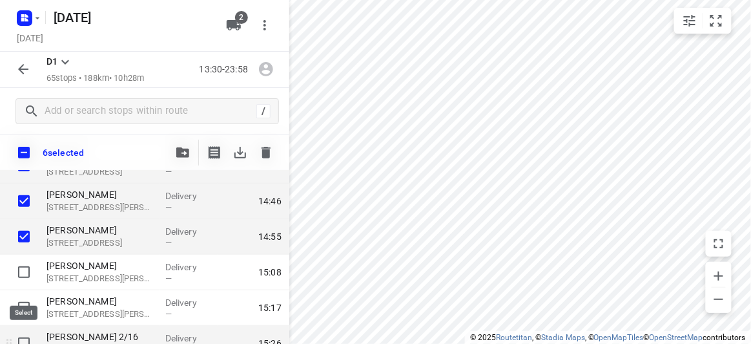
scroll to position [293, 0]
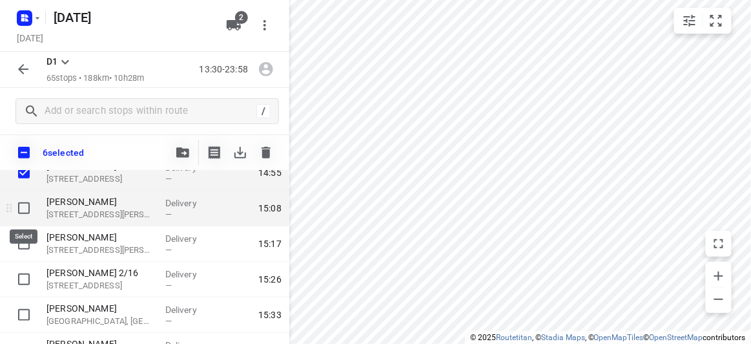
click at [26, 210] on input "checkbox" at bounding box center [24, 208] width 26 height 26
checkbox input "true"
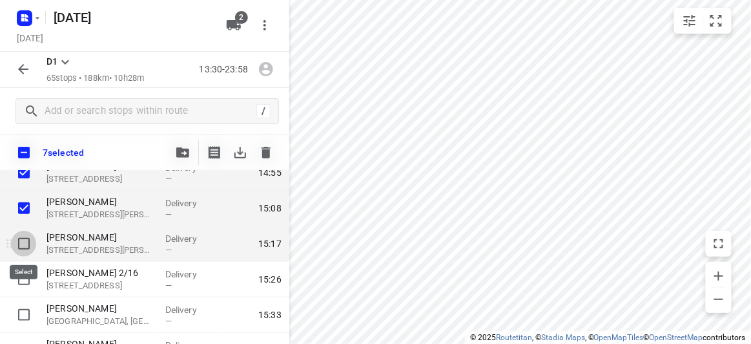
click at [23, 245] on input "checkbox" at bounding box center [24, 244] width 26 height 26
checkbox input "true"
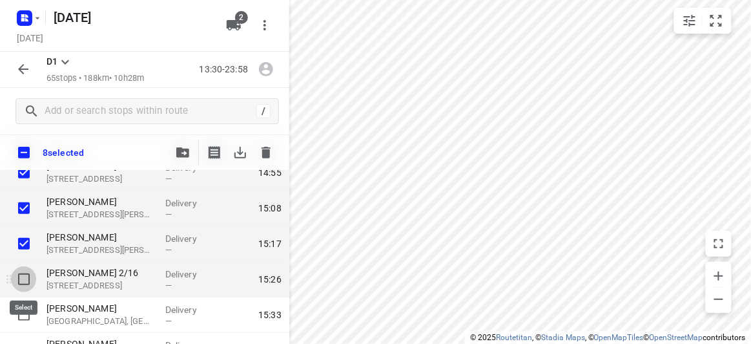
click at [23, 282] on input "checkbox" at bounding box center [24, 279] width 26 height 26
checkbox input "true"
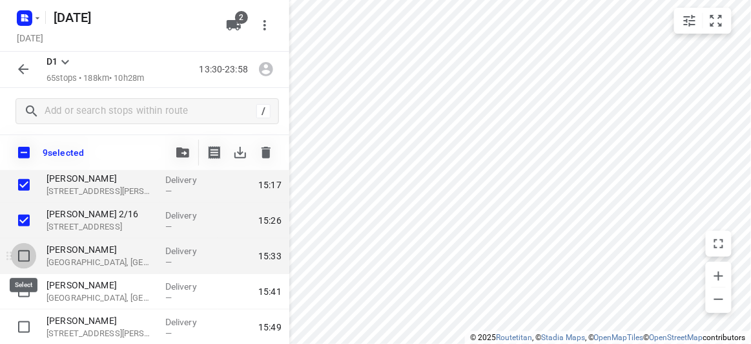
click at [30, 256] on input "checkbox" at bounding box center [24, 256] width 26 height 26
checkbox input "true"
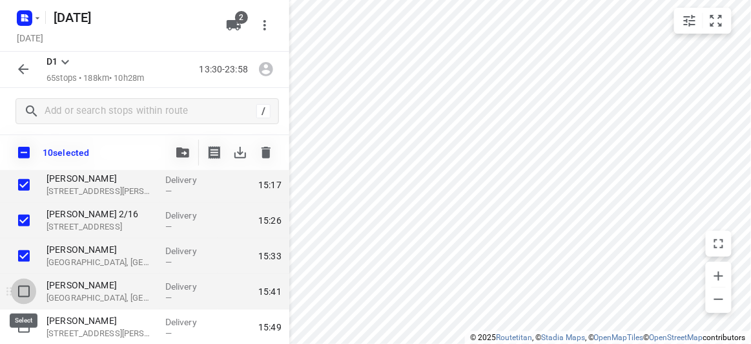
click at [28, 298] on input "checkbox" at bounding box center [24, 291] width 26 height 26
checkbox input "true"
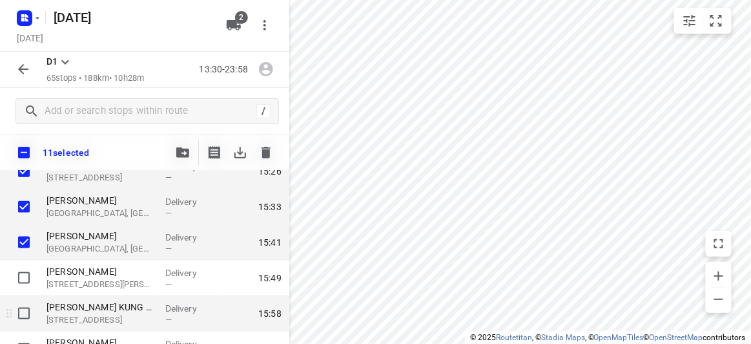
scroll to position [411, 0]
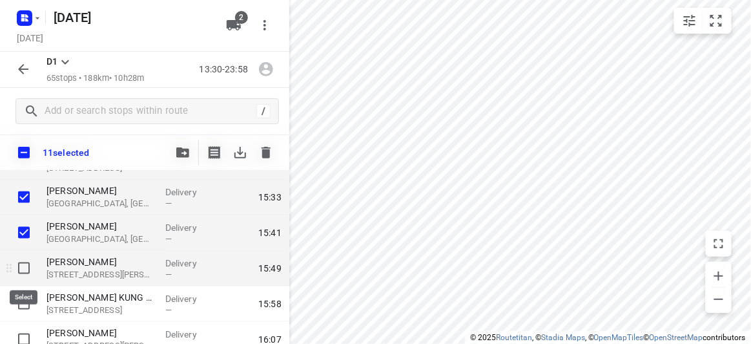
click at [13, 269] on input "checkbox" at bounding box center [24, 268] width 26 height 26
checkbox input "true"
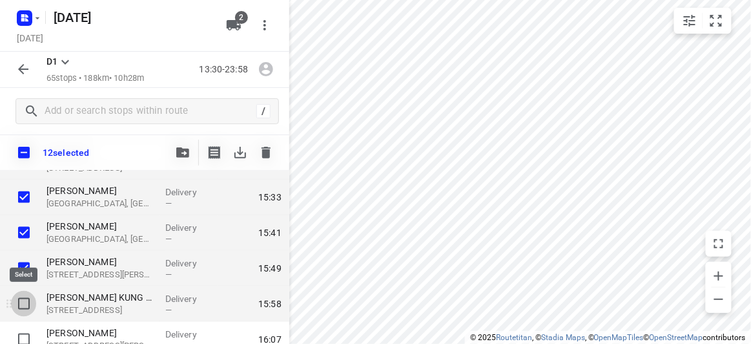
click at [23, 308] on input "checkbox" at bounding box center [24, 304] width 26 height 26
checkbox input "true"
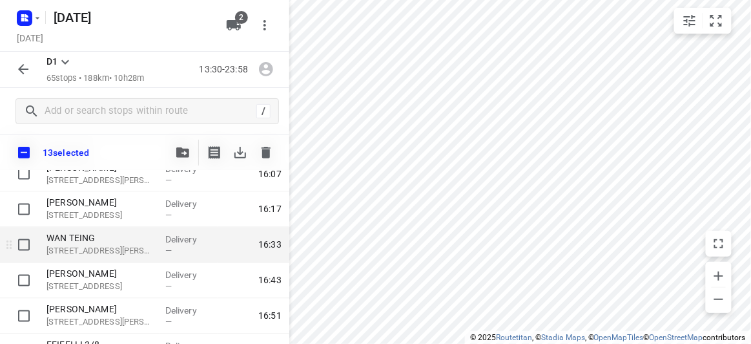
scroll to position [587, 0]
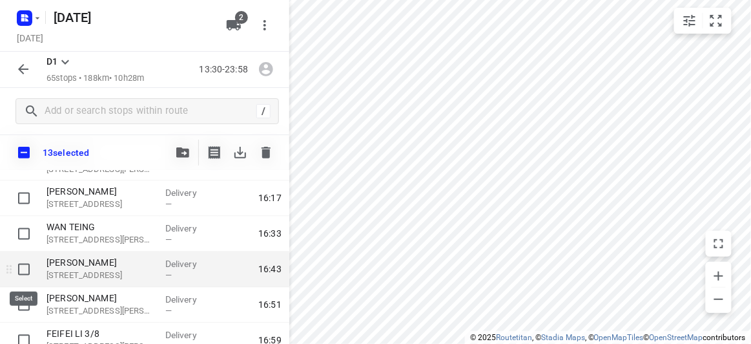
click at [20, 271] on input "checkbox" at bounding box center [24, 269] width 26 height 26
checkbox input "true"
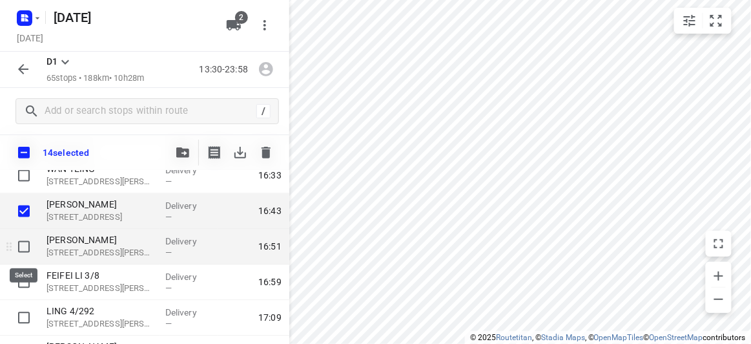
click at [23, 247] on input "checkbox" at bounding box center [24, 247] width 26 height 26
checkbox input "true"
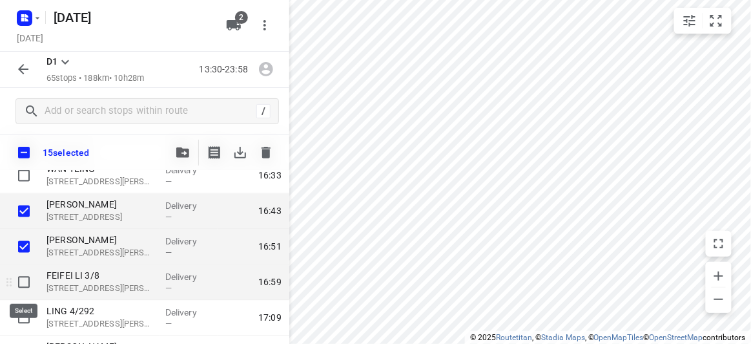
click at [19, 278] on input "checkbox" at bounding box center [24, 282] width 26 height 26
checkbox input "true"
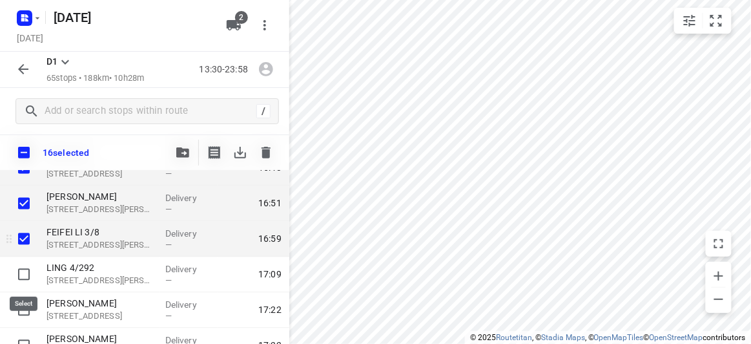
scroll to position [704, 0]
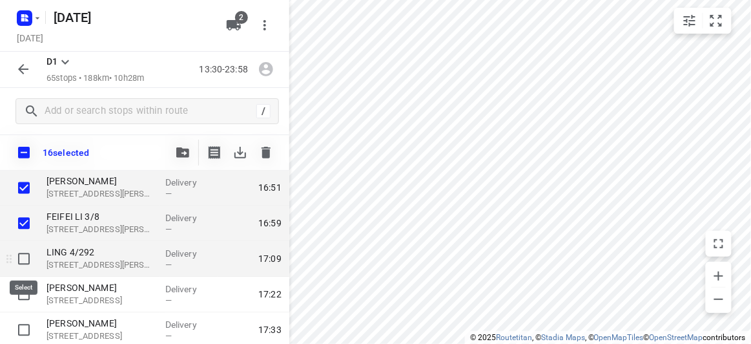
click at [21, 256] on input "checkbox" at bounding box center [24, 259] width 26 height 26
checkbox input "true"
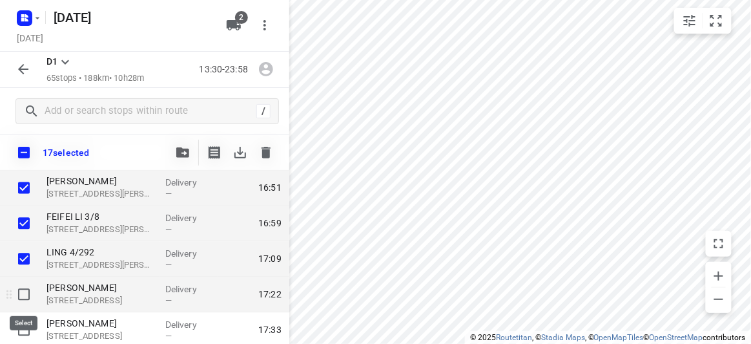
click at [19, 290] on input "checkbox" at bounding box center [24, 295] width 26 height 26
checkbox input "true"
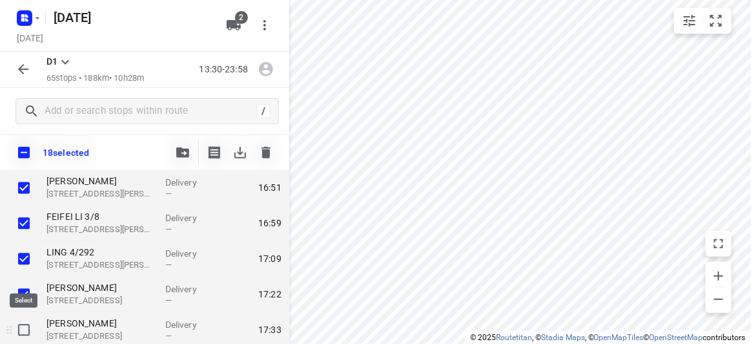
click at [21, 325] on input "checkbox" at bounding box center [24, 330] width 26 height 26
checkbox input "true"
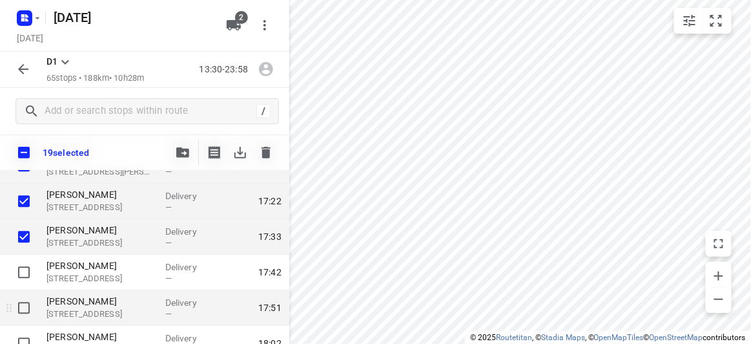
scroll to position [822, 0]
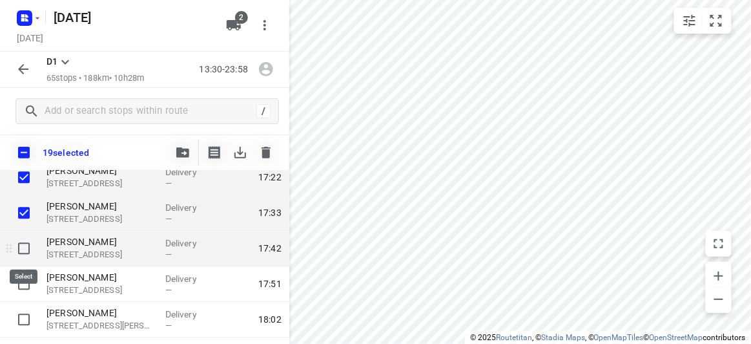
click at [25, 251] on input "checkbox" at bounding box center [24, 248] width 26 height 26
checkbox input "true"
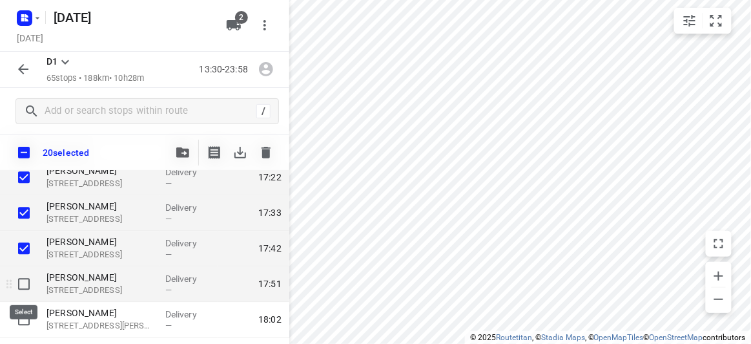
click at [26, 288] on input "checkbox" at bounding box center [24, 284] width 26 height 26
checkbox input "true"
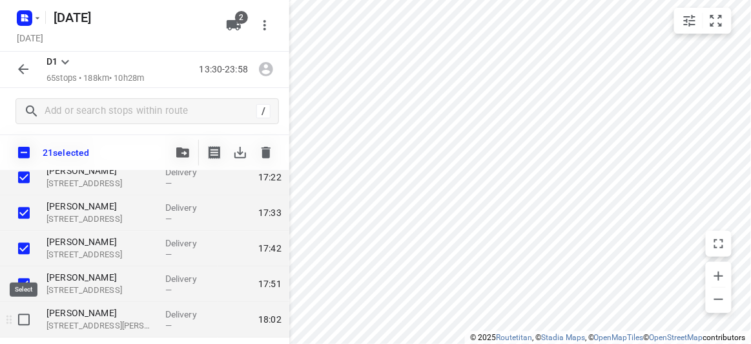
click at [25, 318] on input "checkbox" at bounding box center [24, 319] width 26 height 26
checkbox input "true"
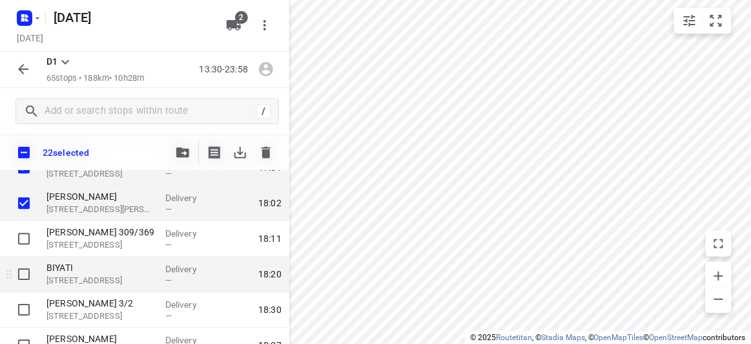
scroll to position [939, 0]
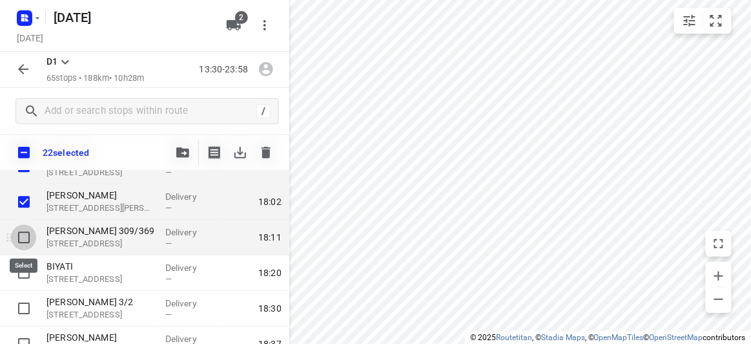
click at [23, 244] on input "checkbox" at bounding box center [24, 237] width 26 height 26
checkbox input "true"
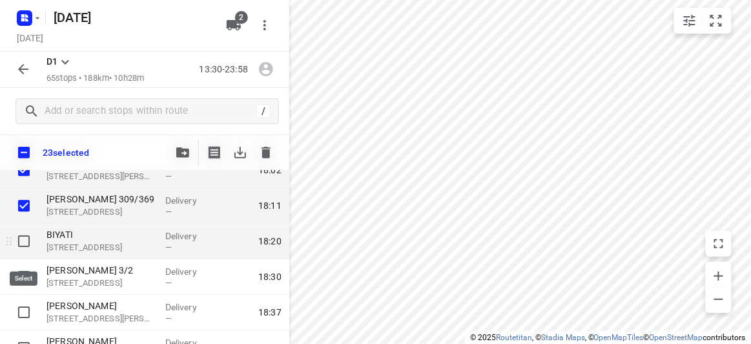
scroll to position [998, 0]
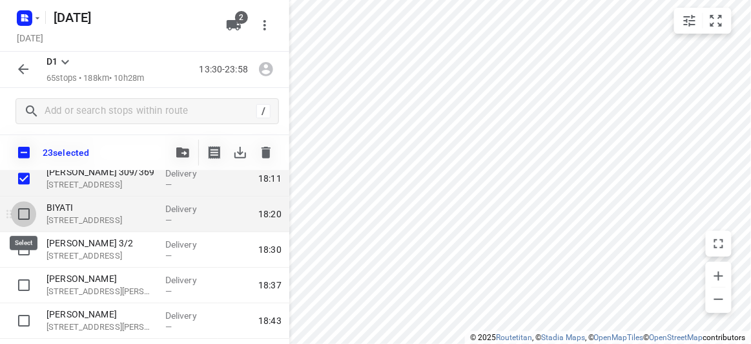
click at [24, 218] on input "checkbox" at bounding box center [24, 214] width 26 height 26
checkbox input "true"
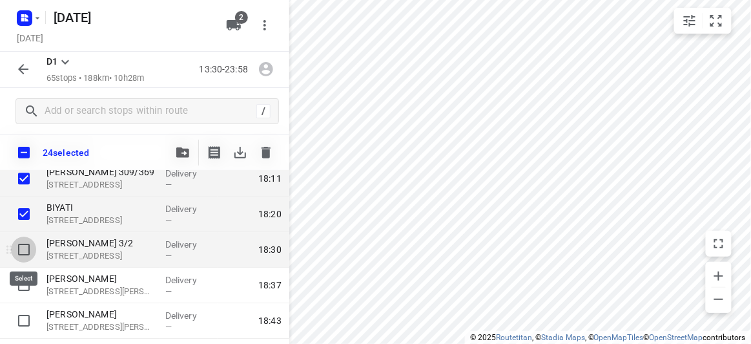
click at [23, 247] on input "checkbox" at bounding box center [24, 249] width 26 height 26
checkbox input "true"
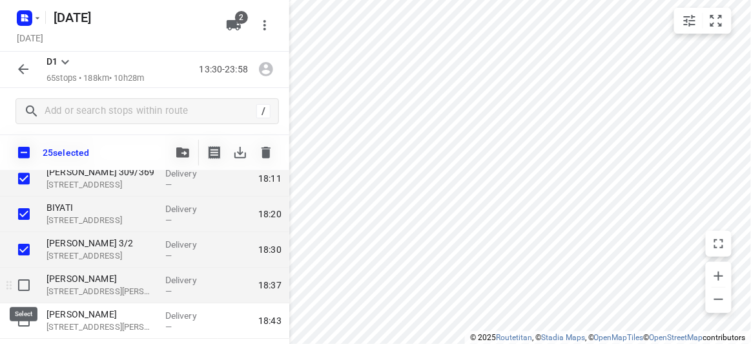
click at [23, 284] on input "checkbox" at bounding box center [24, 285] width 26 height 26
checkbox input "true"
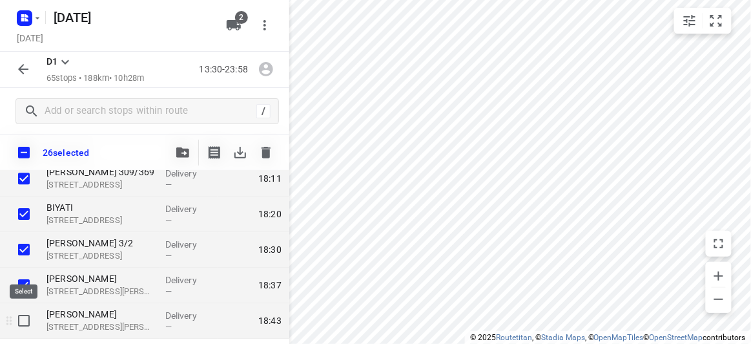
click at [23, 310] on input "checkbox" at bounding box center [24, 320] width 26 height 26
checkbox input "true"
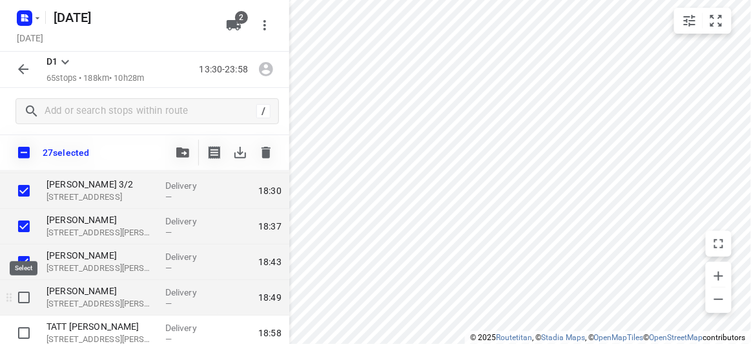
click at [25, 295] on input "checkbox" at bounding box center [24, 297] width 26 height 26
checkbox input "true"
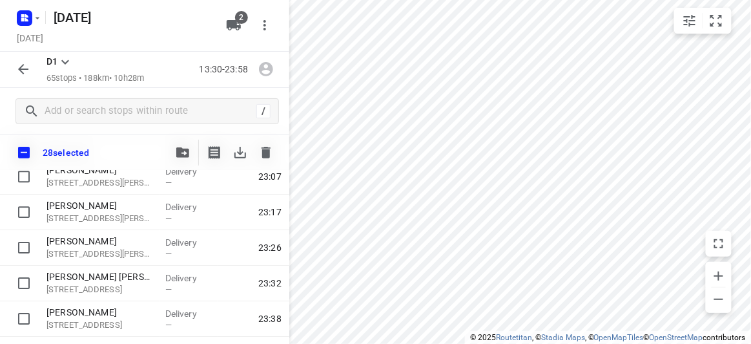
scroll to position [2235, 0]
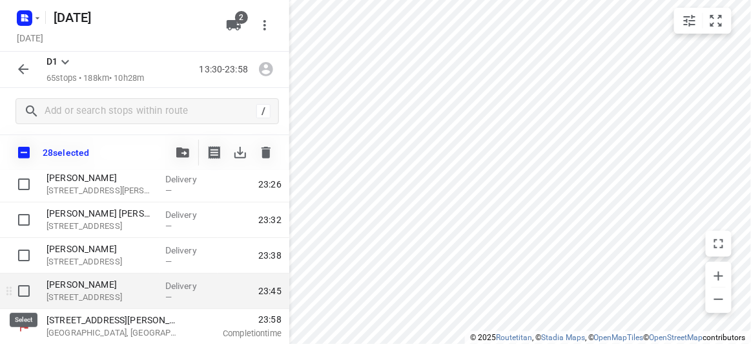
click at [25, 291] on input "checkbox" at bounding box center [24, 291] width 26 height 26
checkbox input "true"
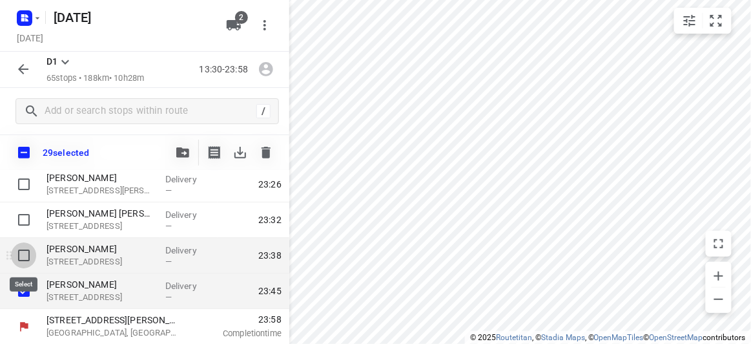
click at [23, 255] on input "checkbox" at bounding box center [24, 255] width 26 height 26
checkbox input "true"
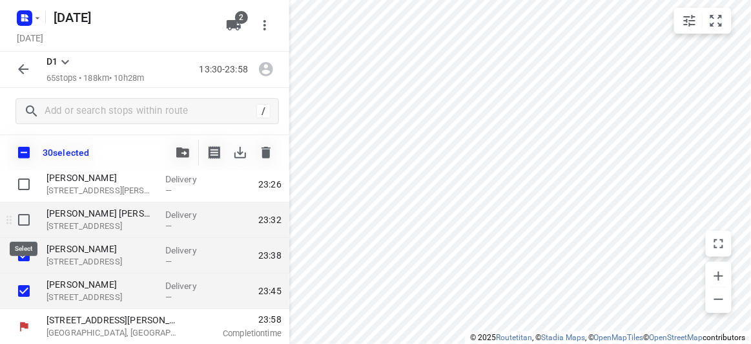
drag, startPoint x: 27, startPoint y: 217, endPoint x: 25, endPoint y: 205, distance: 12.4
click at [27, 216] on input "checkbox" at bounding box center [24, 220] width 26 height 26
checkbox input "true"
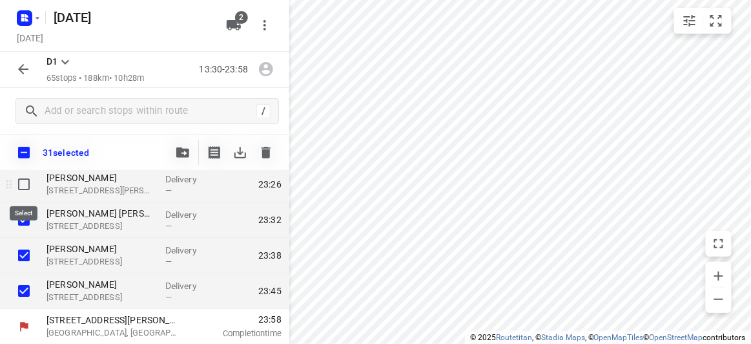
click at [30, 178] on input "checkbox" at bounding box center [24, 184] width 26 height 26
checkbox input "true"
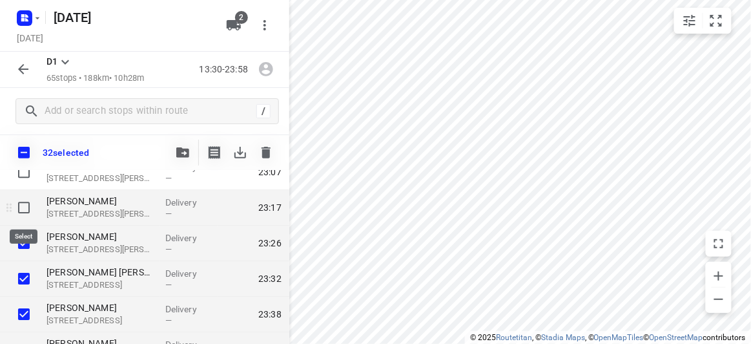
click at [23, 206] on input "checkbox" at bounding box center [24, 207] width 26 height 26
checkbox input "true"
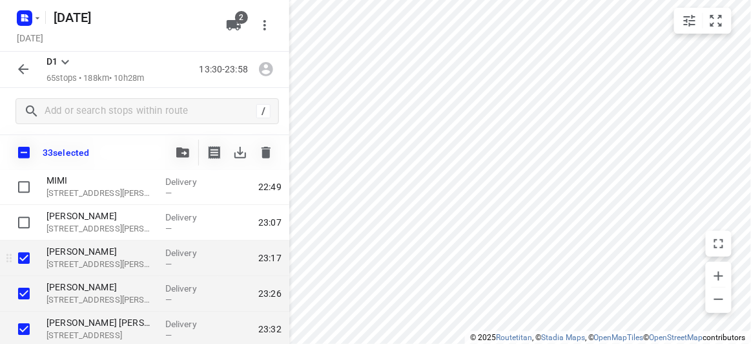
scroll to position [2118, 0]
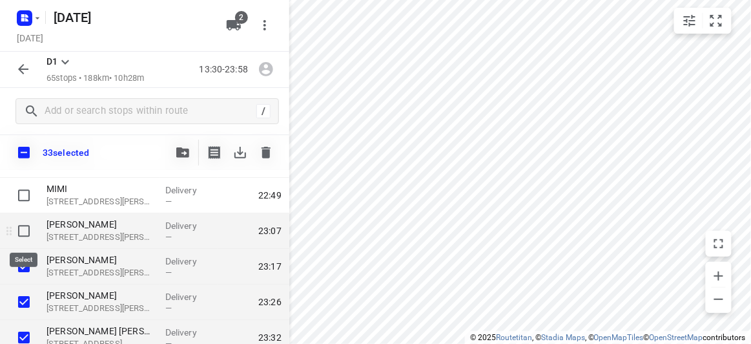
click at [21, 227] on input "checkbox" at bounding box center [24, 231] width 26 height 26
checkbox input "true"
click at [180, 153] on icon "button" at bounding box center [182, 152] width 13 height 10
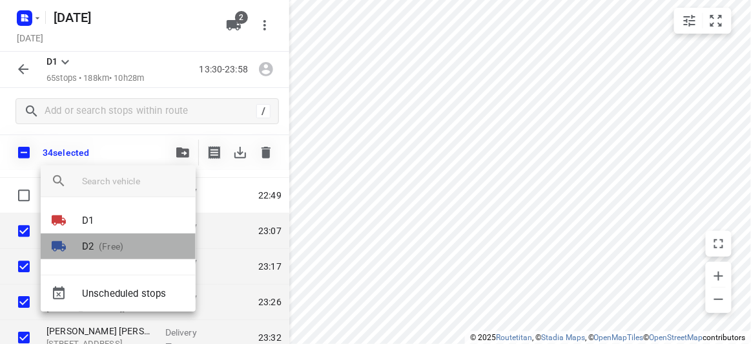
click at [102, 251] on p "(Free)" at bounding box center [109, 247] width 30 height 14
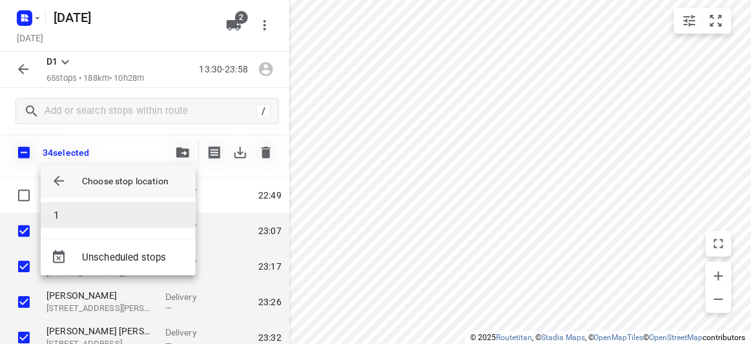
click at [81, 214] on li "1" at bounding box center [118, 215] width 155 height 26
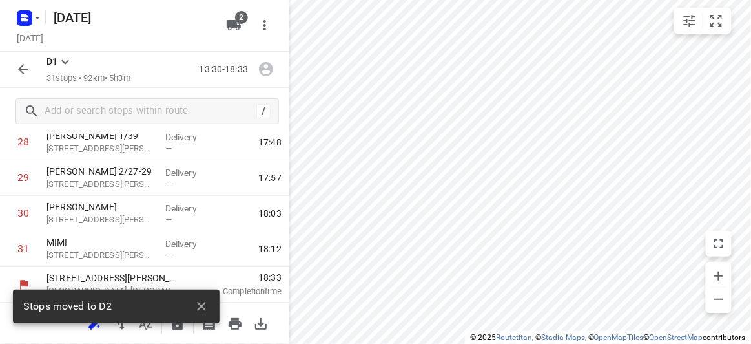
scroll to position [1033, 0]
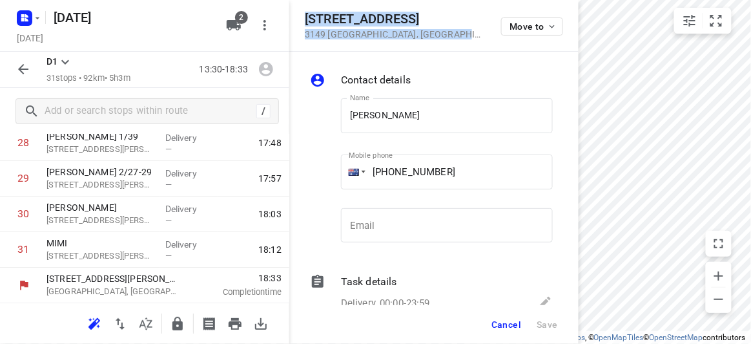
drag, startPoint x: 453, startPoint y: 47, endPoint x: 298, endPoint y: 18, distance: 157.6
click at [298, 18] on div "[STREET_ADDRESS] Move to" at bounding box center [433, 26] width 289 height 52
copy div "[STREET_ADDRESS]"
click at [233, 23] on icon "button" at bounding box center [234, 25] width 14 height 10
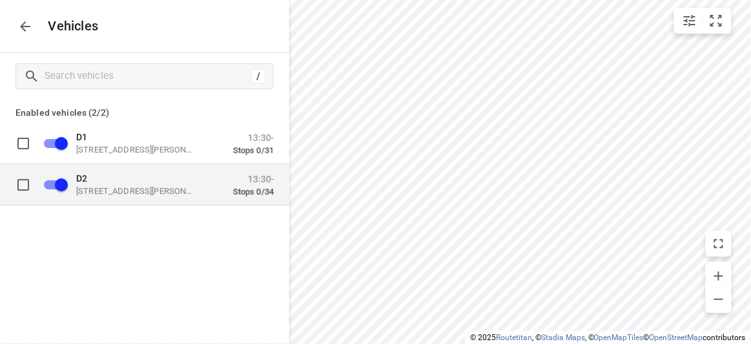
click at [99, 181] on p "D2" at bounding box center [140, 177] width 129 height 10
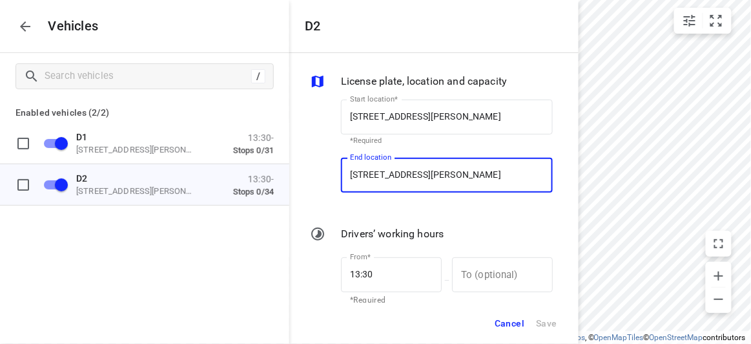
click at [411, 164] on input "[STREET_ADDRESS][PERSON_NAME]" at bounding box center [447, 175] width 212 height 35
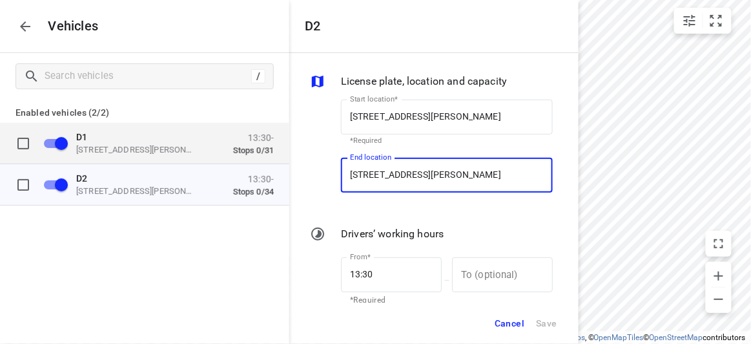
click at [193, 151] on p "[STREET_ADDRESS][PERSON_NAME]" at bounding box center [140, 149] width 129 height 10
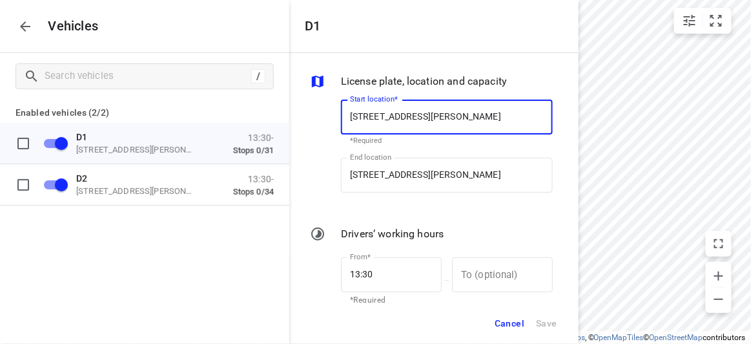
click at [393, 146] on div "Start location* [STREET_ADDRESS][PERSON_NAME] Start location* *Required" at bounding box center [447, 122] width 222 height 61
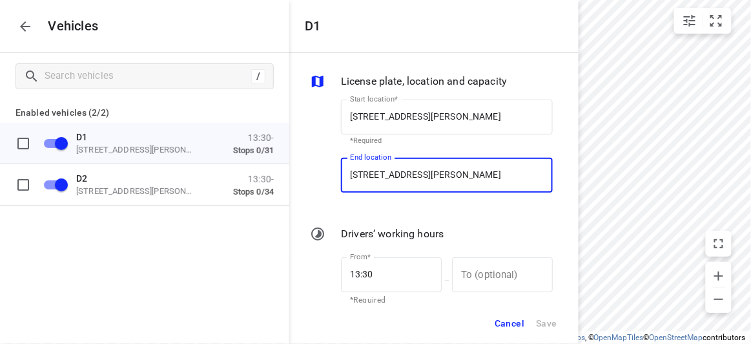
paste input "[STREET_ADDRESS]"
type input "[STREET_ADDRESS]"
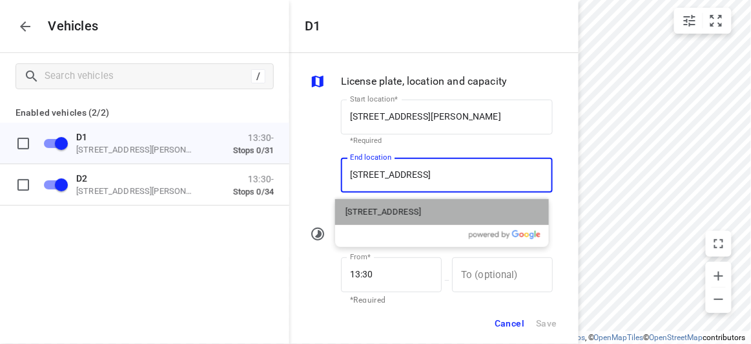
drag, startPoint x: 393, startPoint y: 160, endPoint x: 355, endPoint y: 199, distance: 54.4
click at [355, 209] on p "[STREET_ADDRESS]" at bounding box center [384, 211] width 76 height 13
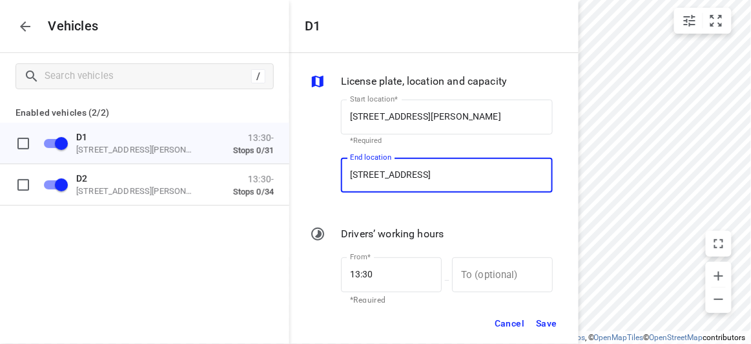
type input "[STREET_ADDRESS]"
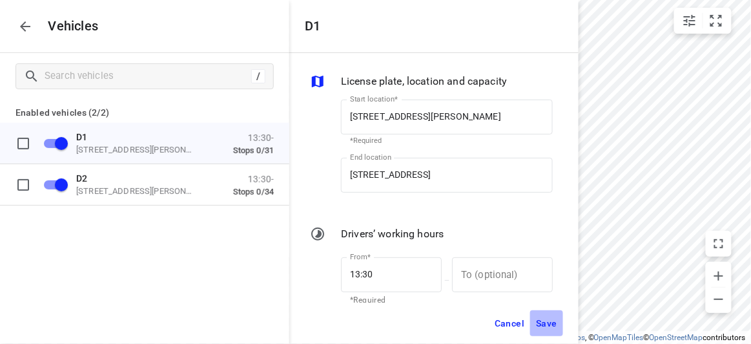
click at [560, 326] on button "Save" at bounding box center [546, 323] width 33 height 26
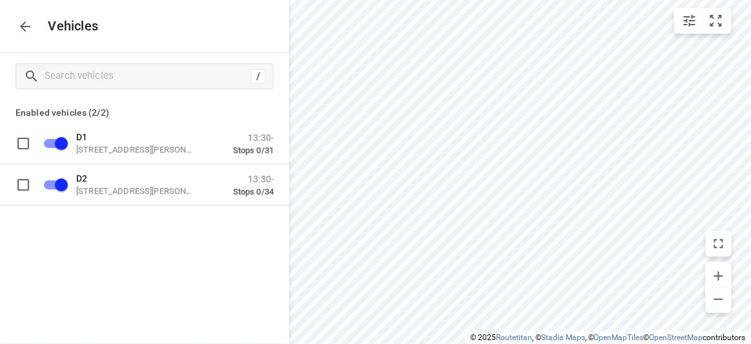
click at [20, 32] on icon "button" at bounding box center [25, 27] width 16 height 16
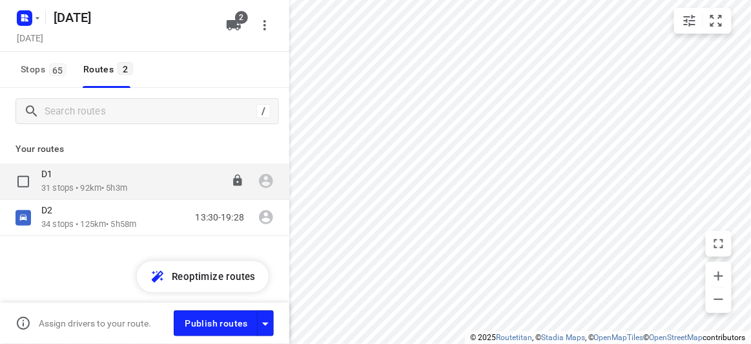
click at [89, 182] on div "D1" at bounding box center [84, 175] width 86 height 14
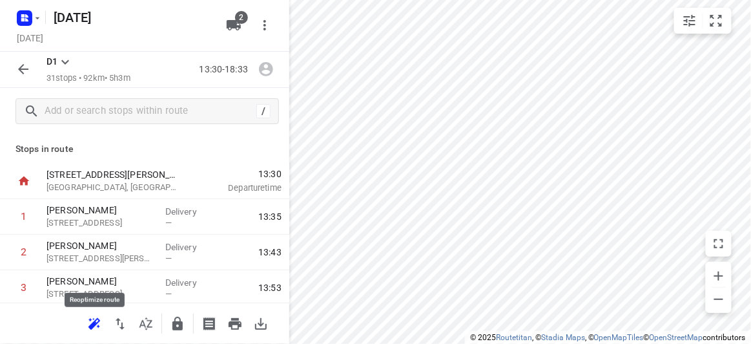
click at [97, 320] on icon "button" at bounding box center [95, 324] width 16 height 16
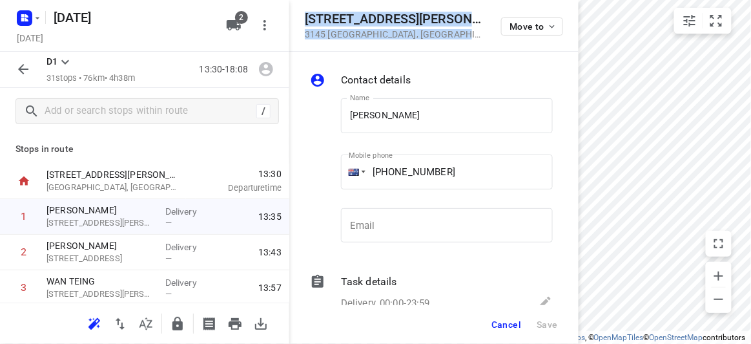
drag, startPoint x: 420, startPoint y: 38, endPoint x: 298, endPoint y: 23, distance: 123.0
click at [298, 23] on div "[STREET_ADDRESS][PERSON_NAME] Move to" at bounding box center [433, 26] width 289 height 52
copy div "[STREET_ADDRESS][PERSON_NAME]"
click at [233, 22] on icon "button" at bounding box center [234, 25] width 14 height 10
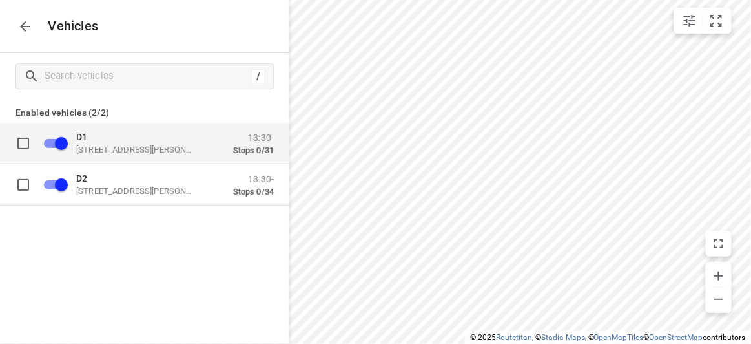
click at [97, 143] on div "D1 [STREET_ADDRESS][PERSON_NAME]" at bounding box center [140, 142] width 129 height 23
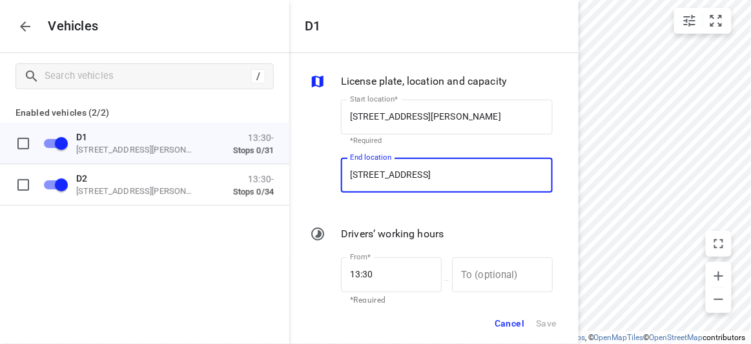
click at [444, 183] on input "[STREET_ADDRESS]" at bounding box center [447, 175] width 212 height 35
paste input "[STREET_ADDRESS][PERSON_NAME]"
type input "[STREET_ADDRESS][PERSON_NAME]"
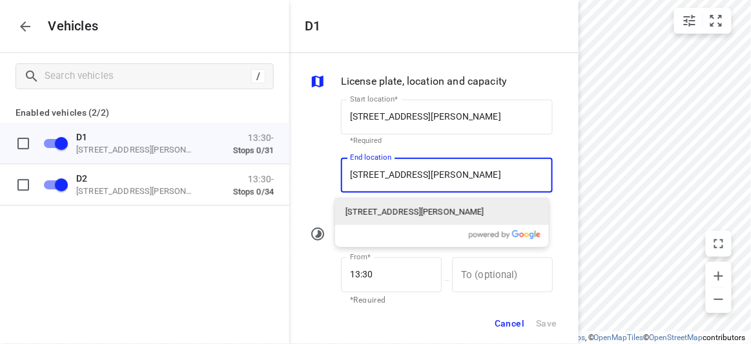
click at [380, 220] on div "[STREET_ADDRESS][PERSON_NAME]" at bounding box center [442, 212] width 214 height 26
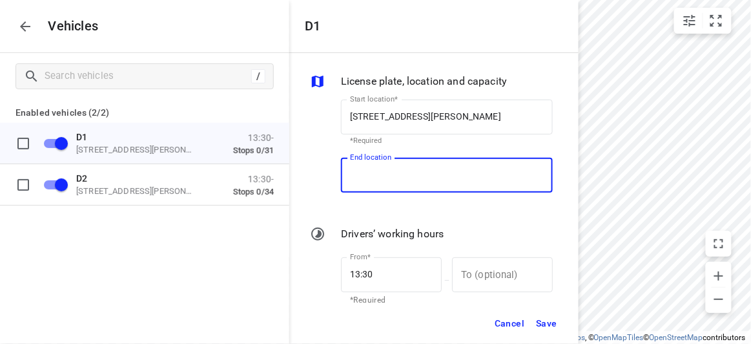
scroll to position [0, 0]
type input "[STREET_ADDRESS][PERSON_NAME]"
click at [537, 318] on span "Save" at bounding box center [546, 323] width 21 height 16
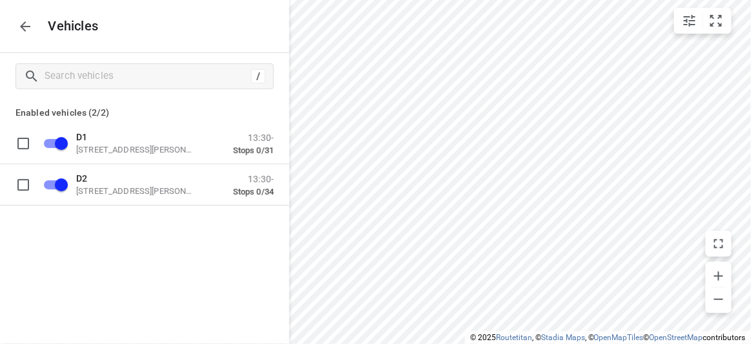
click at [12, 19] on div "Vehicles" at bounding box center [144, 26] width 289 height 52
click at [16, 23] on button "button" at bounding box center [25, 27] width 26 height 26
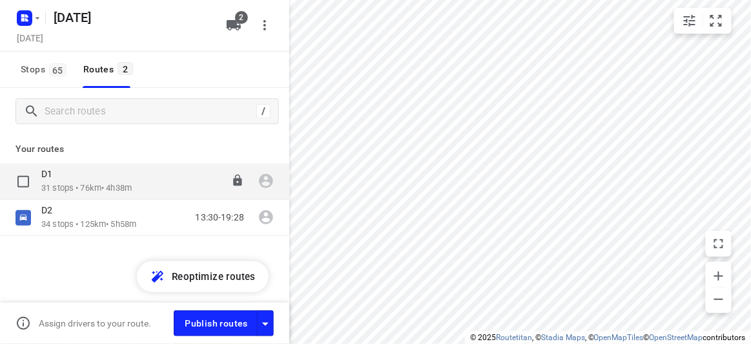
click at [84, 187] on p "31 stops • 76km • 4h38m" at bounding box center [86, 188] width 90 height 12
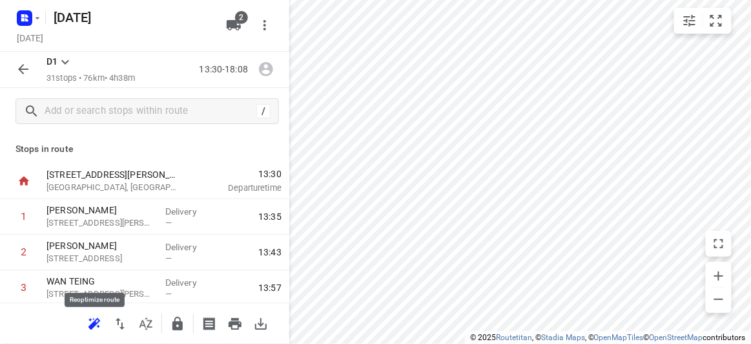
click at [96, 327] on icon "button" at bounding box center [95, 324] width 16 height 16
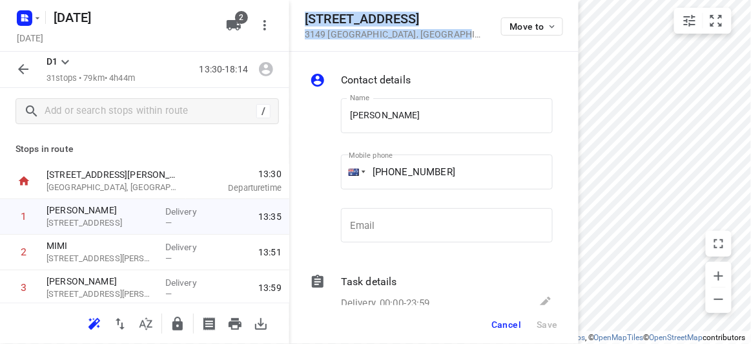
drag, startPoint x: 435, startPoint y: 37, endPoint x: 302, endPoint y: 21, distance: 134.6
click at [302, 21] on div "[STREET_ADDRESS] Move to" at bounding box center [433, 26] width 289 height 52
copy div "[STREET_ADDRESS]"
click at [231, 25] on icon "button" at bounding box center [234, 25] width 14 height 10
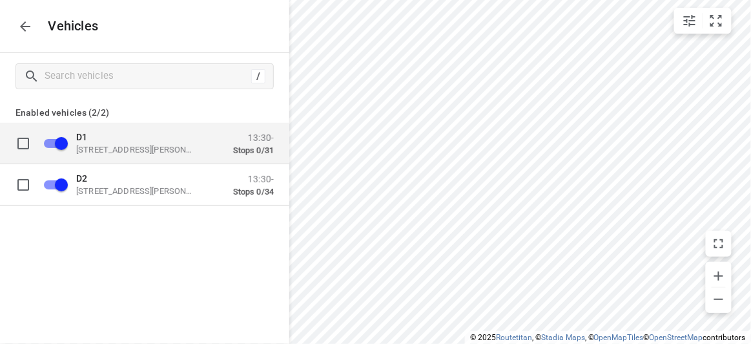
click at [107, 149] on p "[STREET_ADDRESS][PERSON_NAME]" at bounding box center [140, 149] width 129 height 10
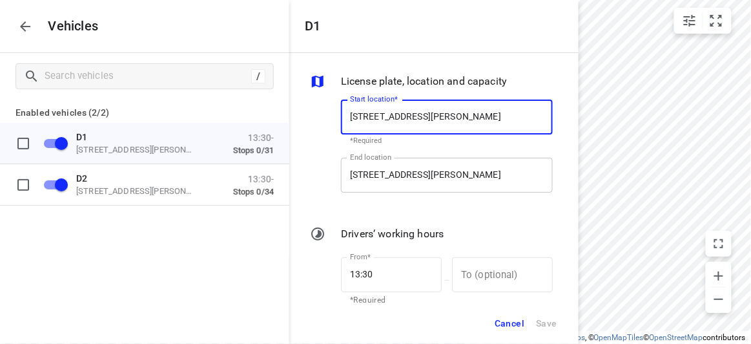
click at [357, 175] on input "[STREET_ADDRESS][PERSON_NAME]" at bounding box center [447, 175] width 212 height 35
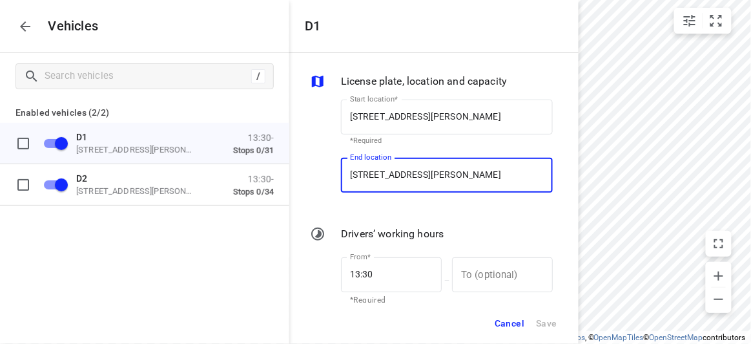
paste input "[STREET_ADDRESS]"
type input "[STREET_ADDRESS]"
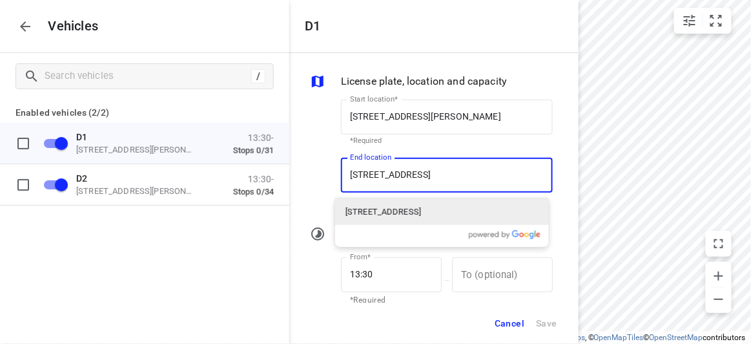
click at [364, 211] on p "[STREET_ADDRESS]" at bounding box center [384, 211] width 76 height 13
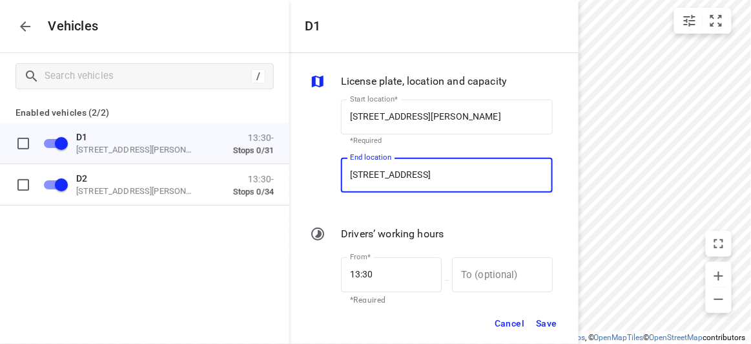
scroll to position [0, 0]
type input "[STREET_ADDRESS]"
click at [554, 326] on span "Save" at bounding box center [546, 323] width 21 height 16
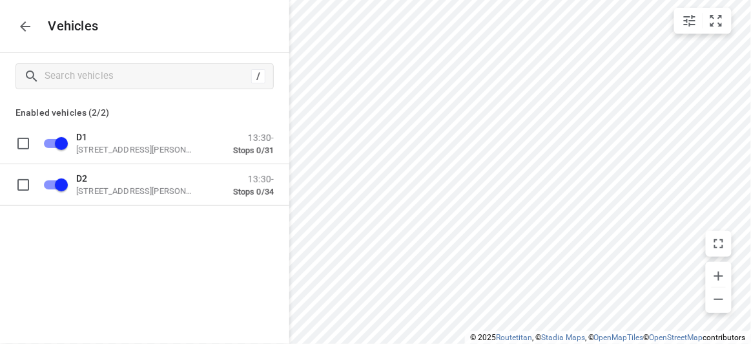
click at [21, 25] on icon "button" at bounding box center [25, 27] width 16 height 16
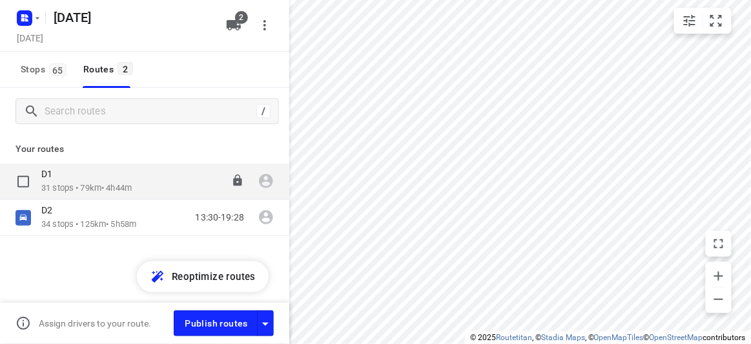
click at [83, 187] on p "31 stops • 79km • 4h44m" at bounding box center [86, 188] width 90 height 12
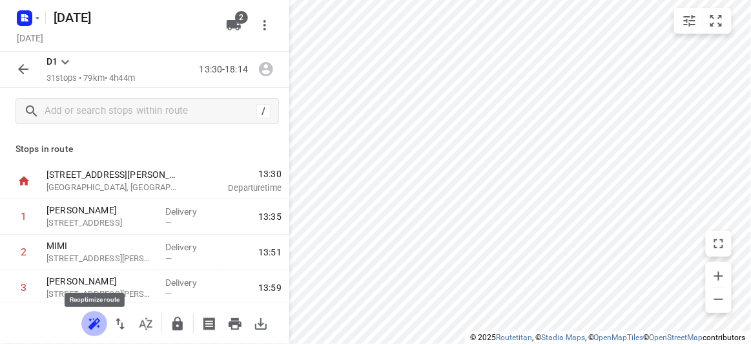
click at [97, 320] on icon "button" at bounding box center [95, 324] width 16 height 16
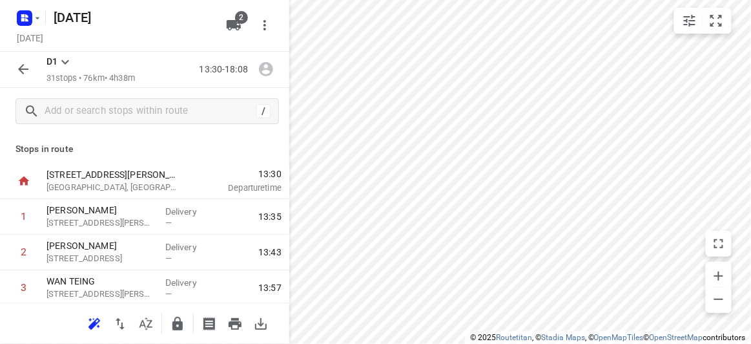
click at [24, 70] on icon "button" at bounding box center [23, 69] width 10 height 10
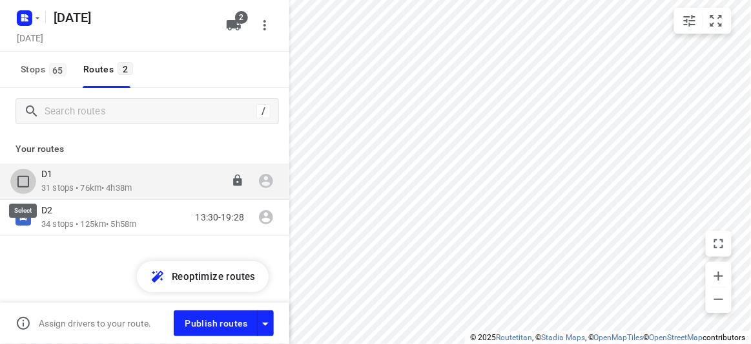
click at [26, 180] on input "checkbox" at bounding box center [23, 182] width 26 height 26
checkbox input "true"
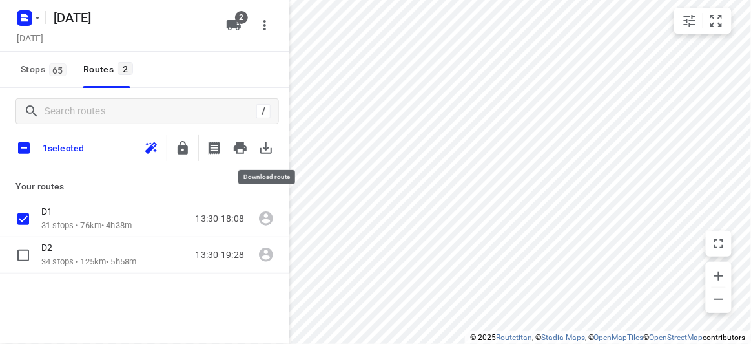
click at [266, 146] on icon "button" at bounding box center [266, 148] width 12 height 12
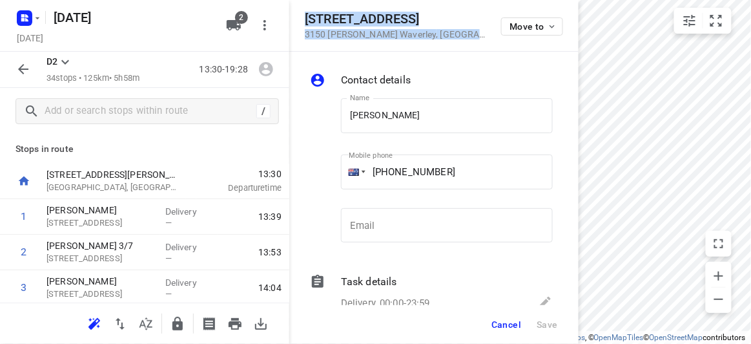
drag, startPoint x: 412, startPoint y: 36, endPoint x: 299, endPoint y: 19, distance: 114.4
click at [299, 19] on div "[STREET_ADDRESS][PERSON_NAME] Move to" at bounding box center [433, 26] width 289 height 52
copy div "[STREET_ADDRESS][PERSON_NAME]"
click at [240, 17] on span "2" at bounding box center [241, 17] width 13 height 13
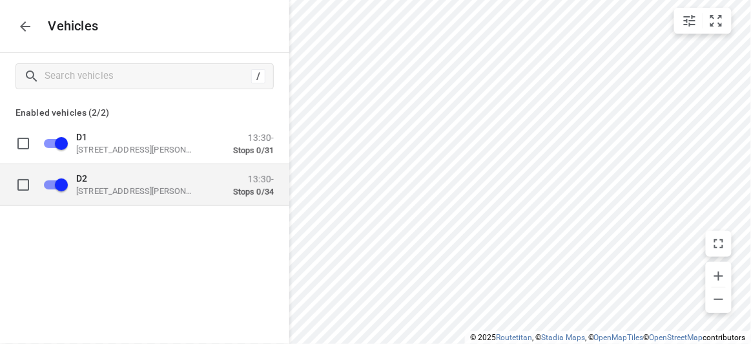
click at [105, 176] on p "D2" at bounding box center [140, 177] width 129 height 10
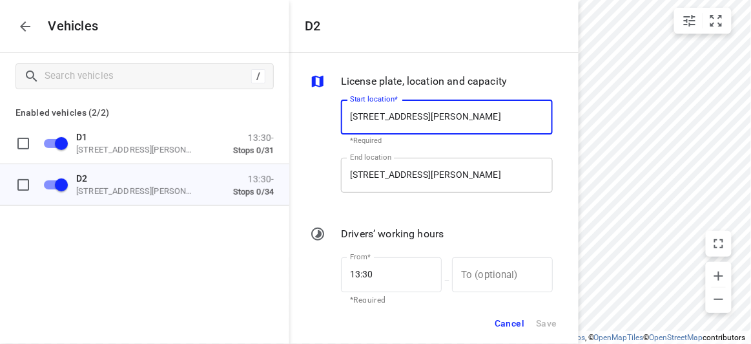
click at [384, 183] on input "[STREET_ADDRESS][PERSON_NAME]" at bounding box center [447, 175] width 212 height 35
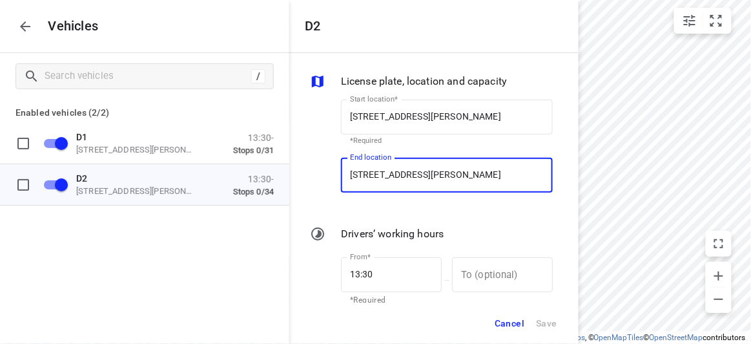
paste input "[STREET_ADDRESS][PERSON_NAME]"
type input "[STREET_ADDRESS][PERSON_NAME]"
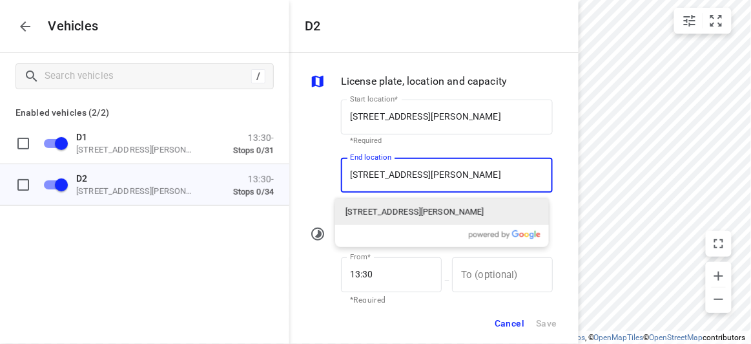
click at [357, 214] on p "[STREET_ADDRESS][PERSON_NAME]" at bounding box center [415, 211] width 139 height 13
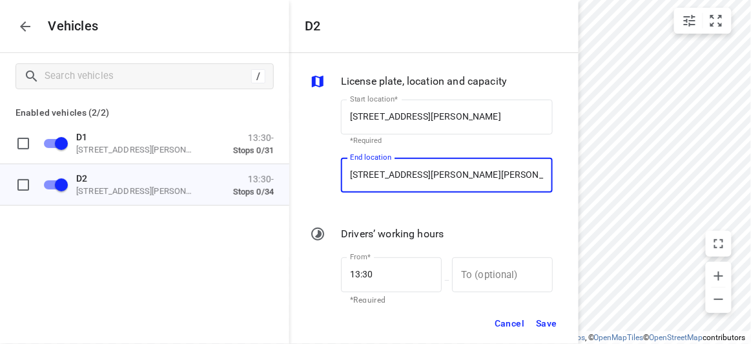
type input "[STREET_ADDRESS][PERSON_NAME][PERSON_NAME]"
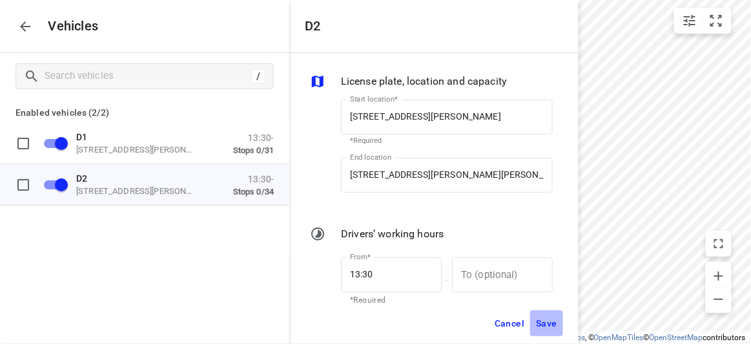
click at [534, 319] on button "Save" at bounding box center [546, 323] width 33 height 26
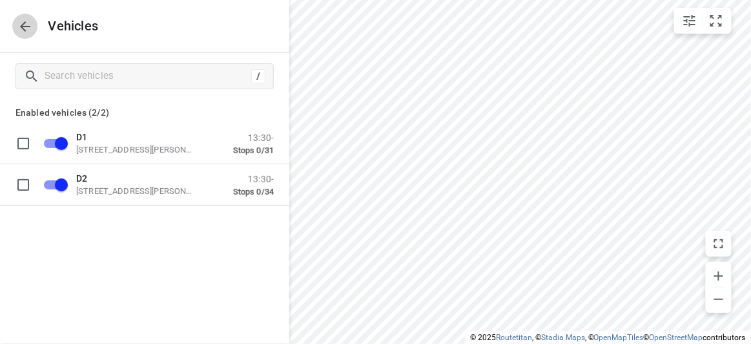
click at [28, 25] on icon "button" at bounding box center [25, 27] width 16 height 16
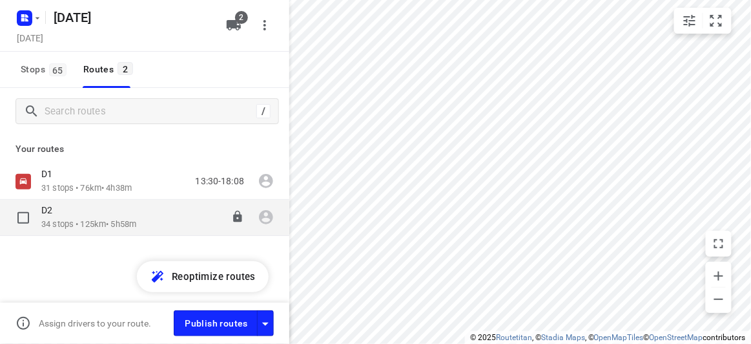
click at [70, 221] on p "34 stops • 125km • 5h58m" at bounding box center [88, 224] width 95 height 12
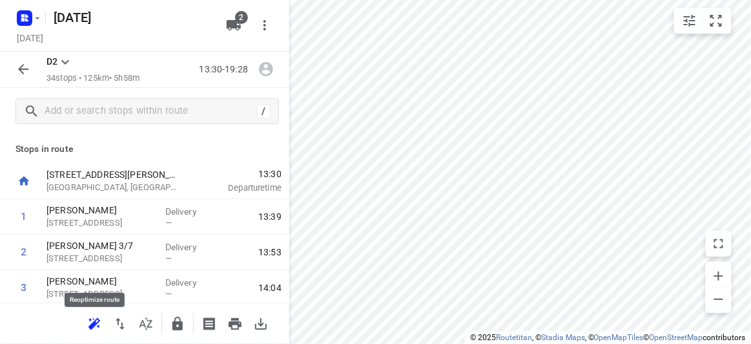
click at [98, 329] on icon "button" at bounding box center [95, 324] width 16 height 16
click at [23, 78] on button "button" at bounding box center [23, 69] width 26 height 26
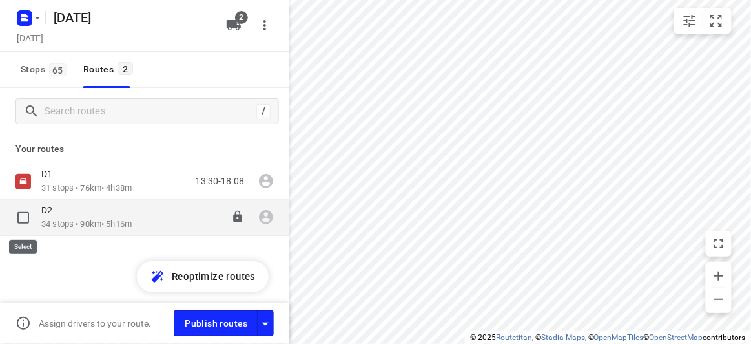
click at [24, 222] on input "checkbox" at bounding box center [23, 218] width 26 height 26
checkbox input "true"
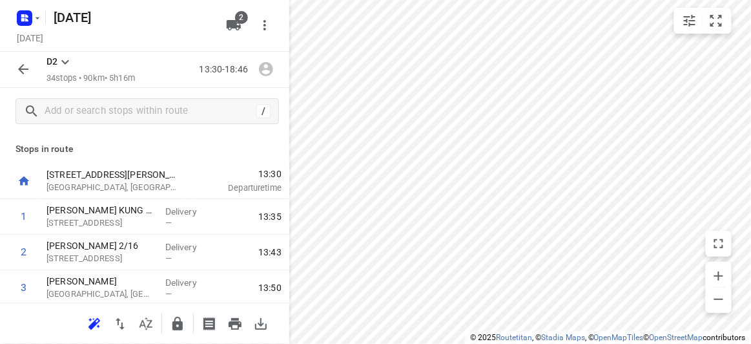
click at [24, 73] on icon "button" at bounding box center [24, 69] width 16 height 16
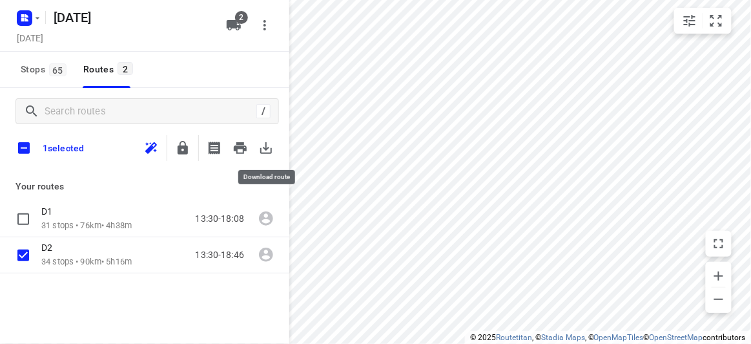
click at [265, 142] on icon "button" at bounding box center [266, 148] width 16 height 16
